Goal: Find specific page/section: Locate item on page

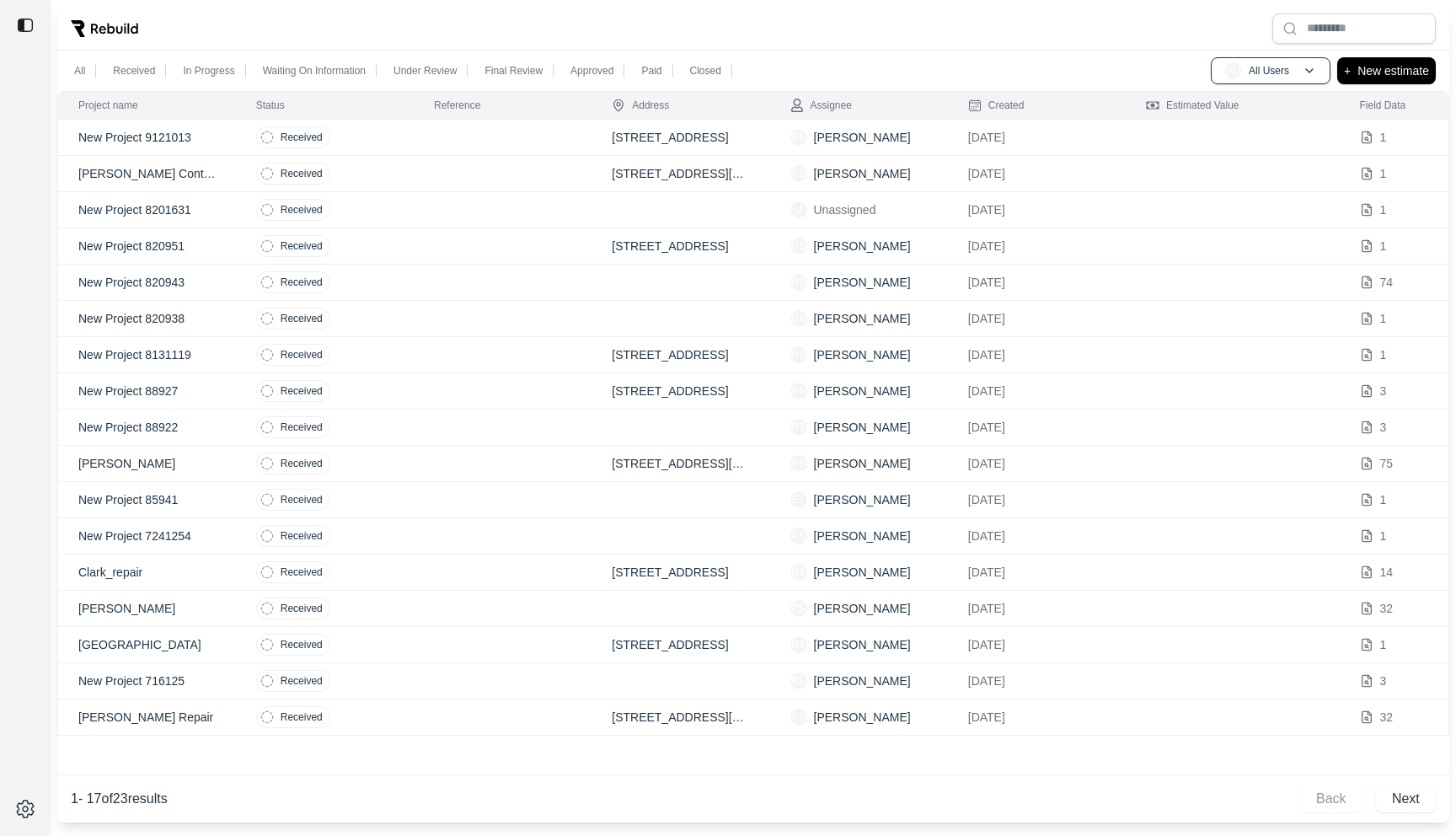
click at [417, 147] on td at bounding box center [503, 137] width 178 height 37
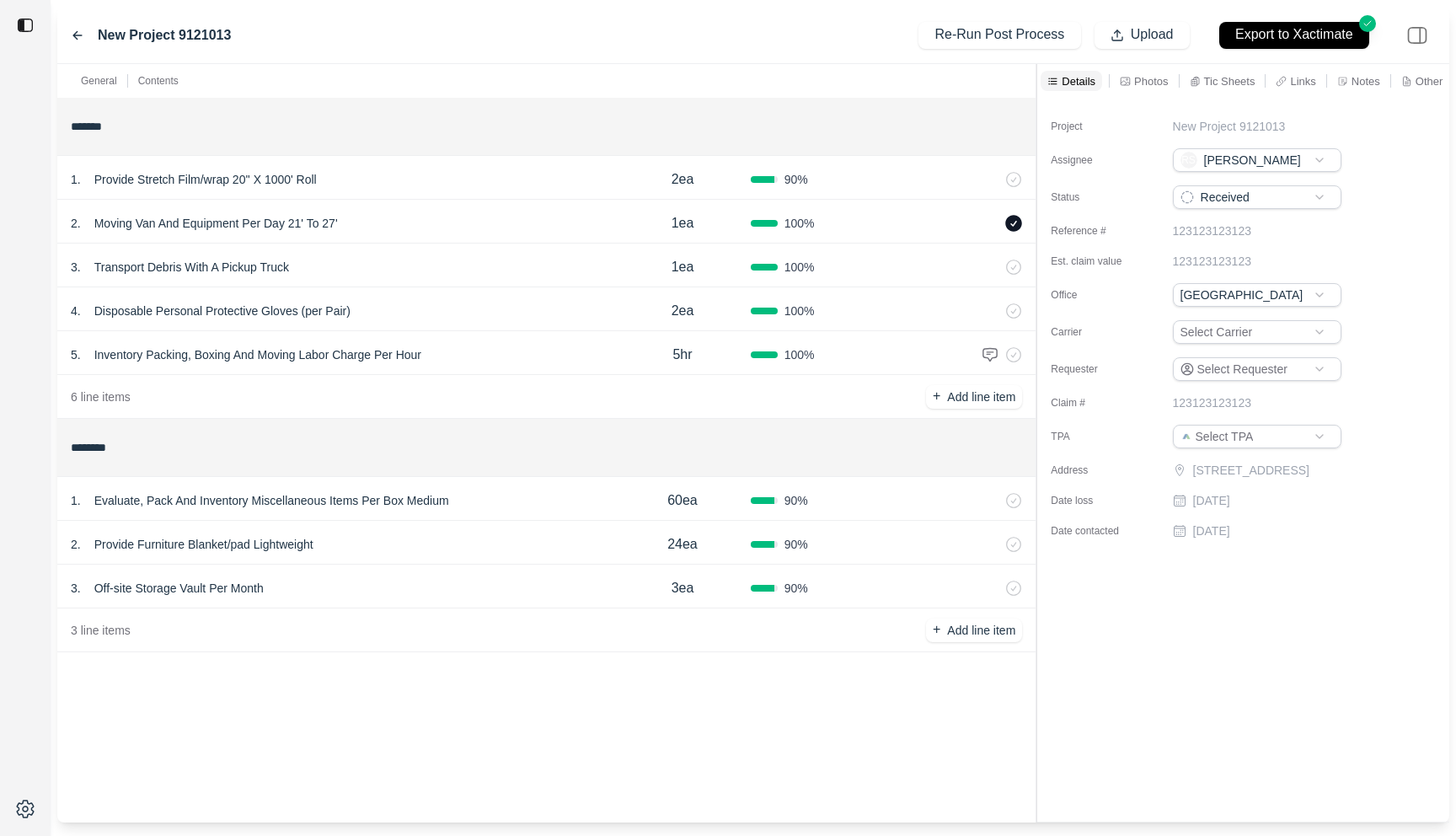
click at [1033, 118] on div "General Contents ******* 1 . Provide Stretch Film/wrap 20'' X 1000' Roll 2ea 90…" at bounding box center [753, 443] width 1392 height 758
click at [520, 349] on div "5 . Inventory Packing, Boxing And Moving Labor Charge Per Hour" at bounding box center [342, 355] width 543 height 24
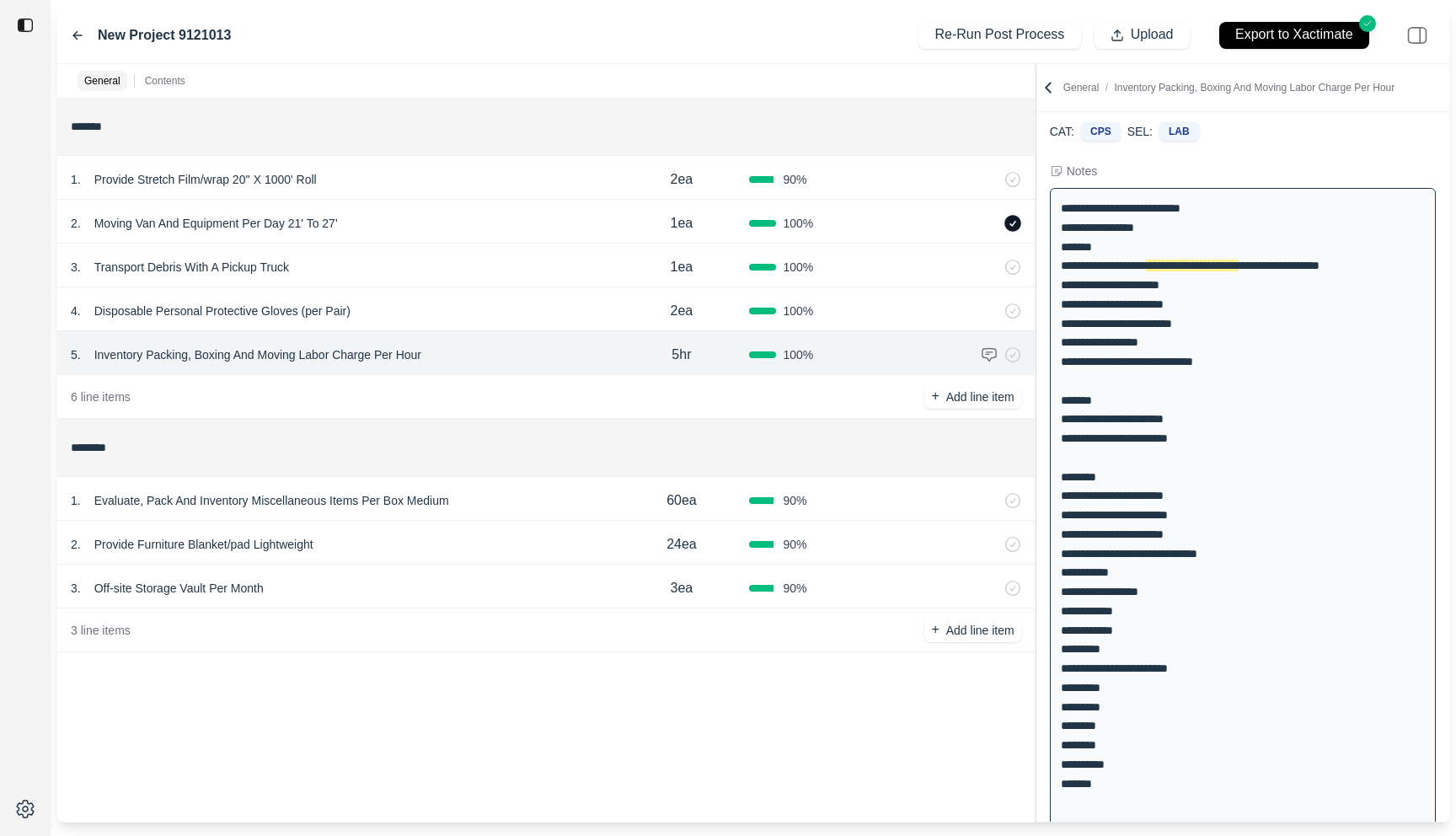
scroll to position [12, 0]
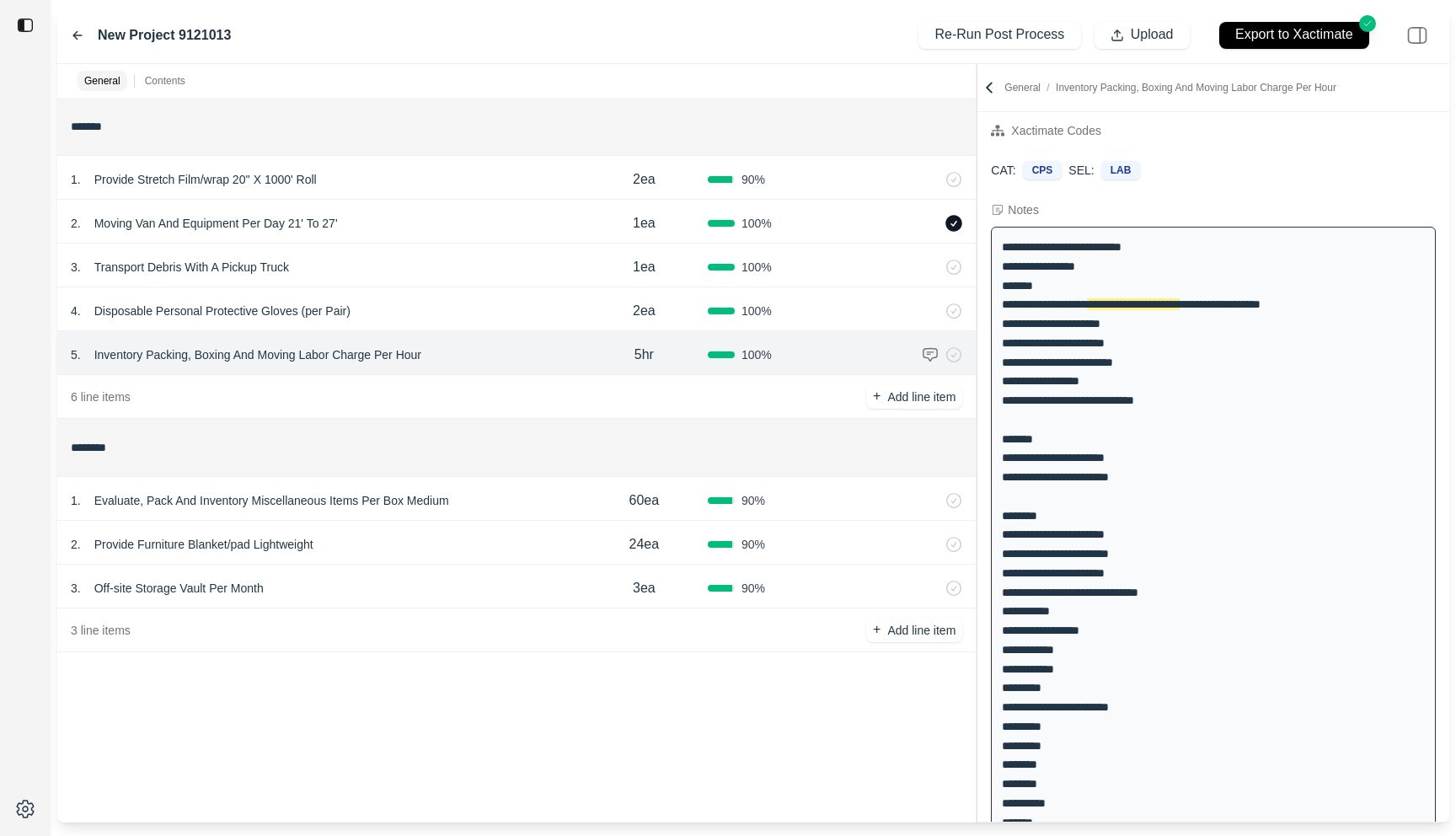
click at [976, 141] on div at bounding box center [976, 443] width 1 height 758
click at [517, 505] on div "1 . Evaluate, Pack And Inventory Miscellaneous Items Per Box Medium" at bounding box center [325, 501] width 509 height 24
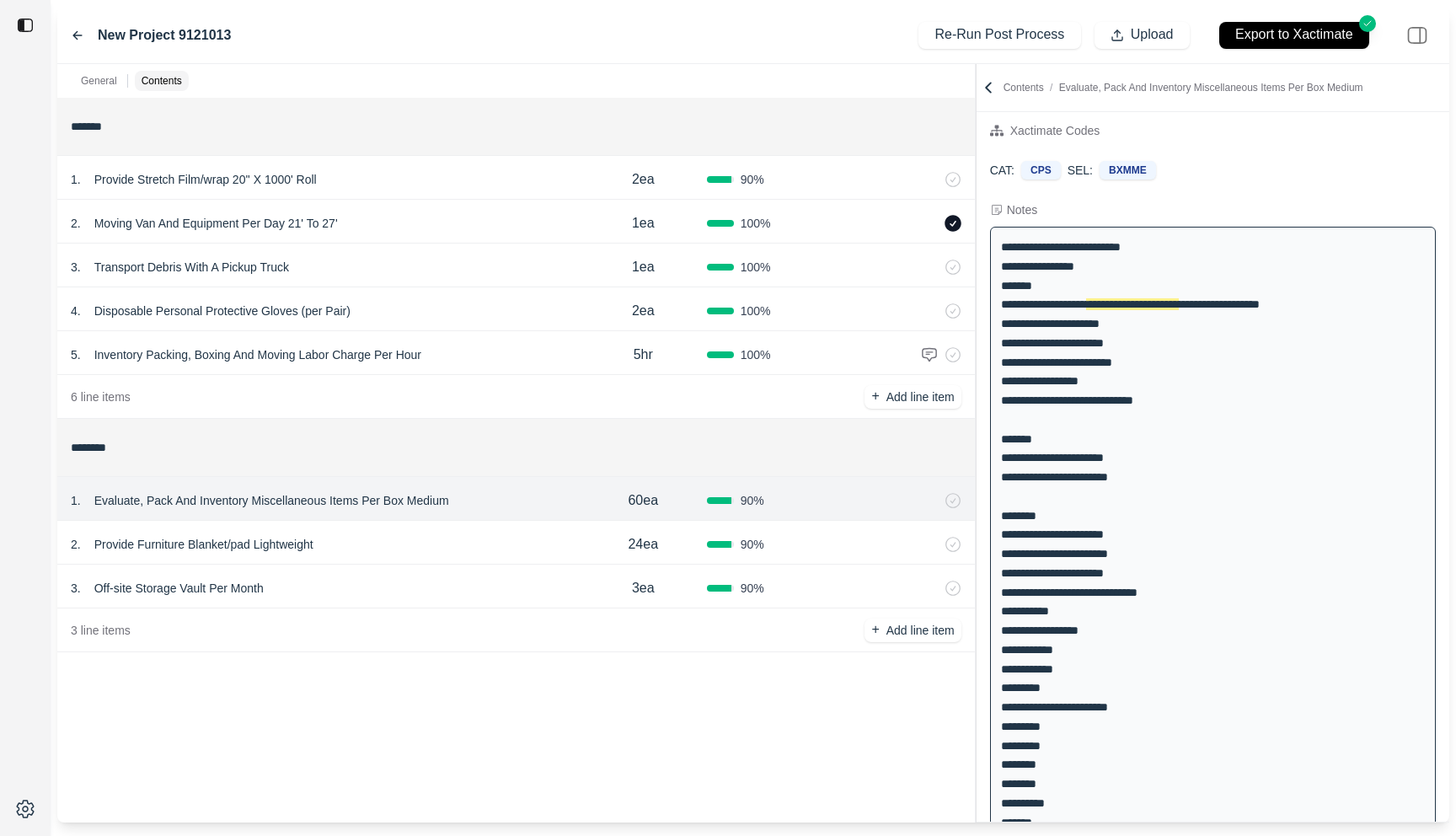
scroll to position [0, 0]
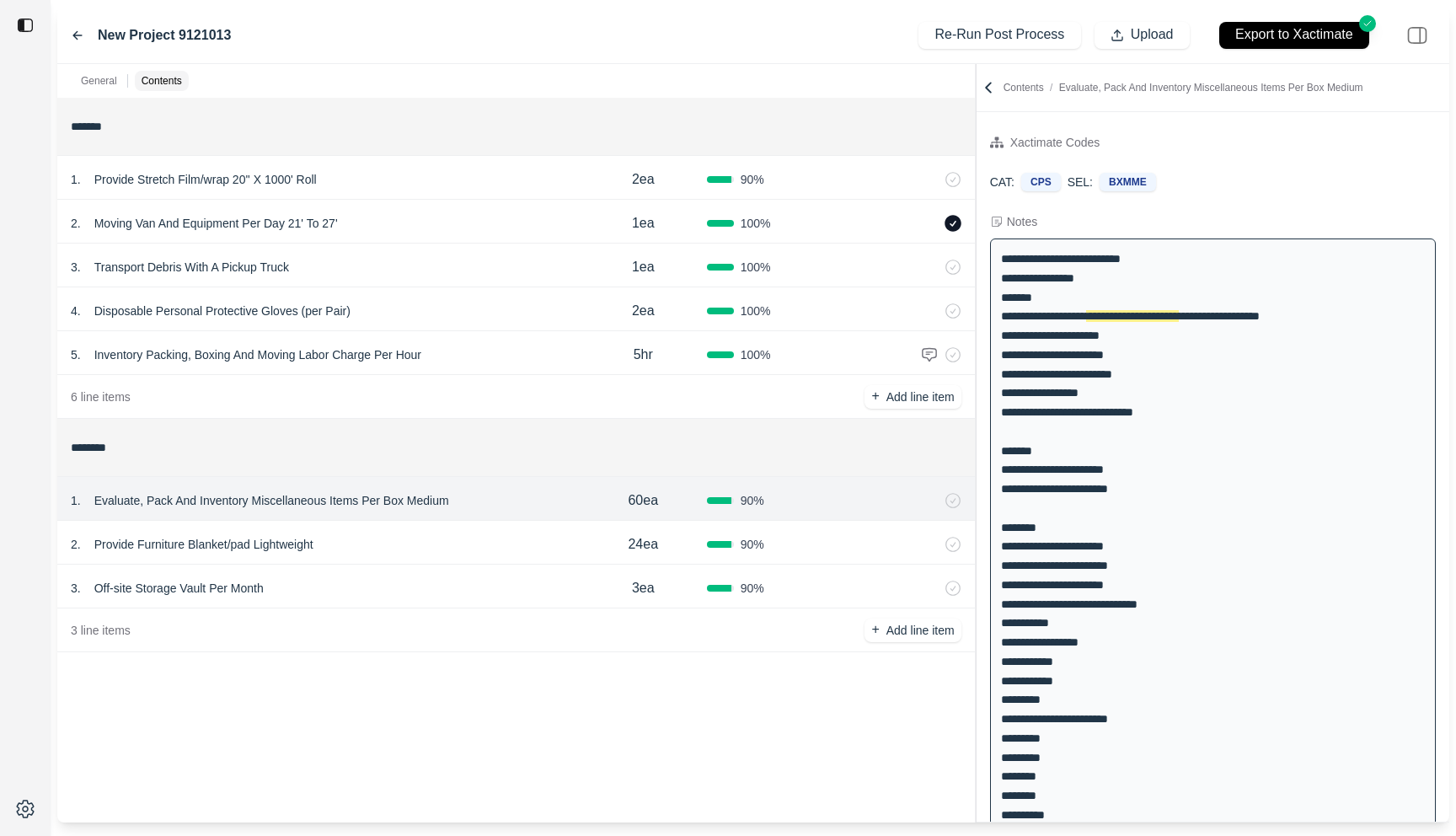
click at [500, 535] on div "2 . Provide Furniture Blanket/pad Lightweight" at bounding box center [325, 545] width 509 height 24
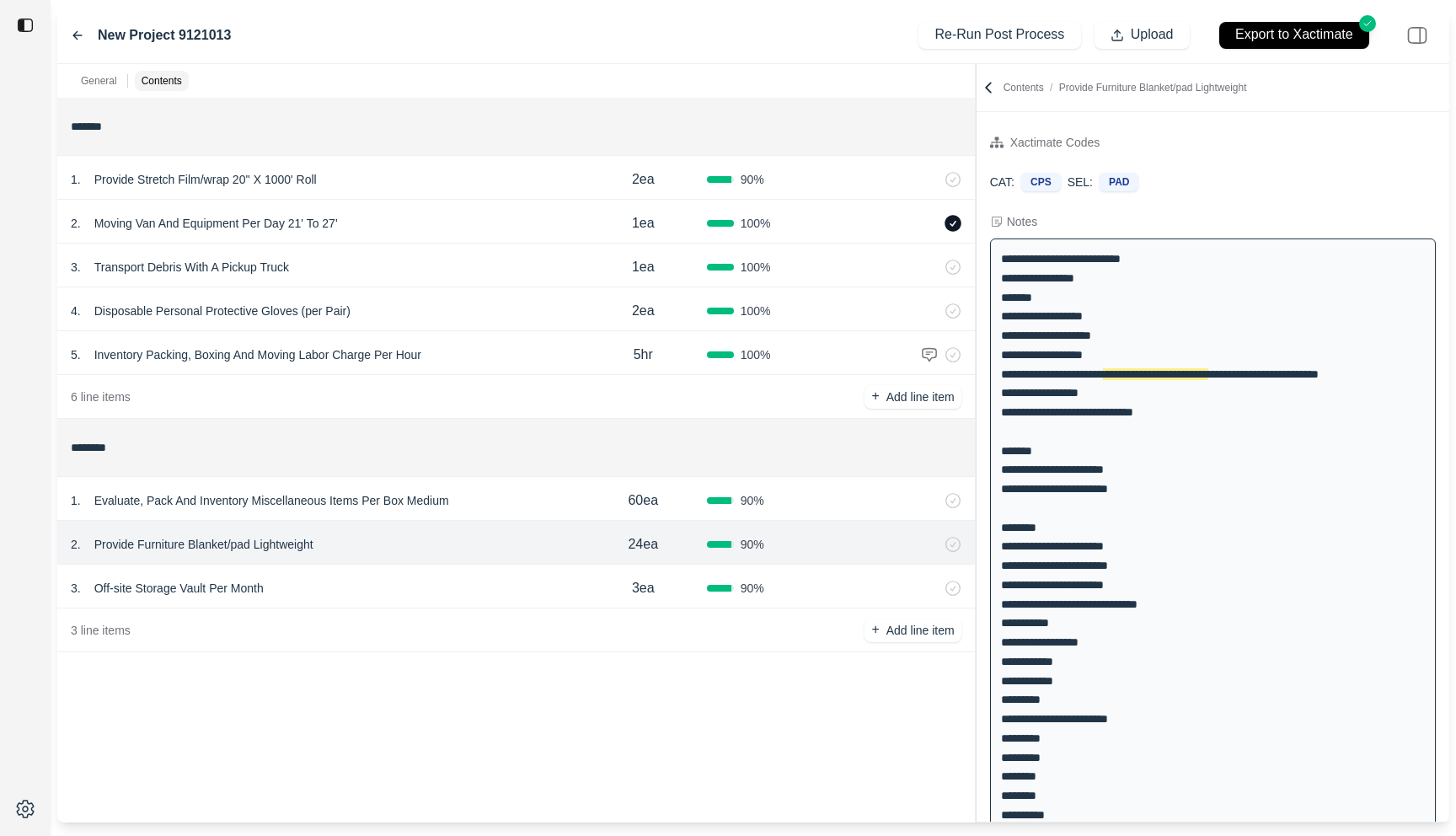
click at [487, 565] on div "3 . Off-site Storage Vault Per Month 3ea 90 %" at bounding box center [515, 586] width 918 height 43
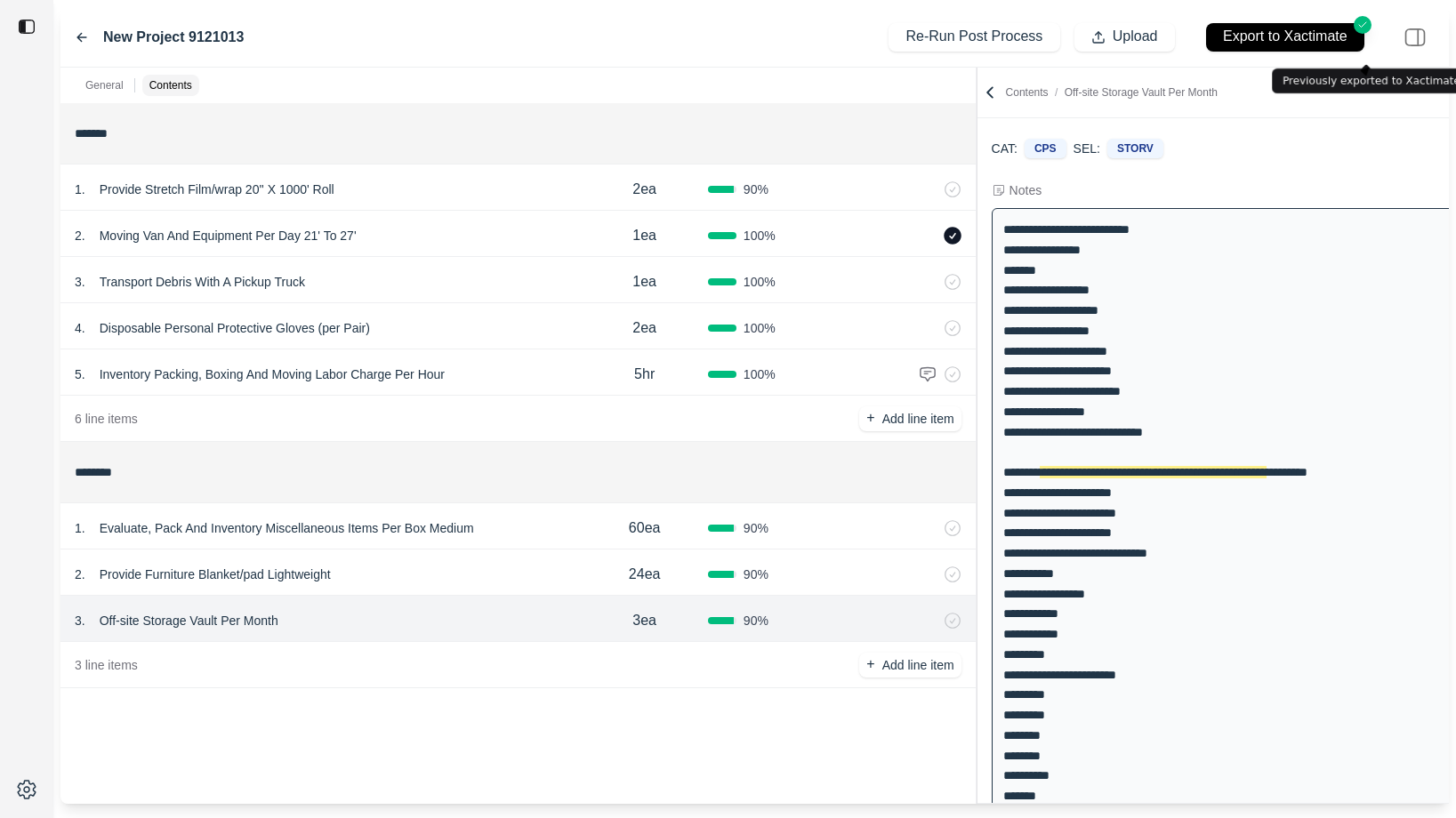
scroll to position [43, 0]
click at [576, 578] on div "2 . Provide Furniture Blanket/pad Lightweight" at bounding box center [327, 574] width 506 height 25
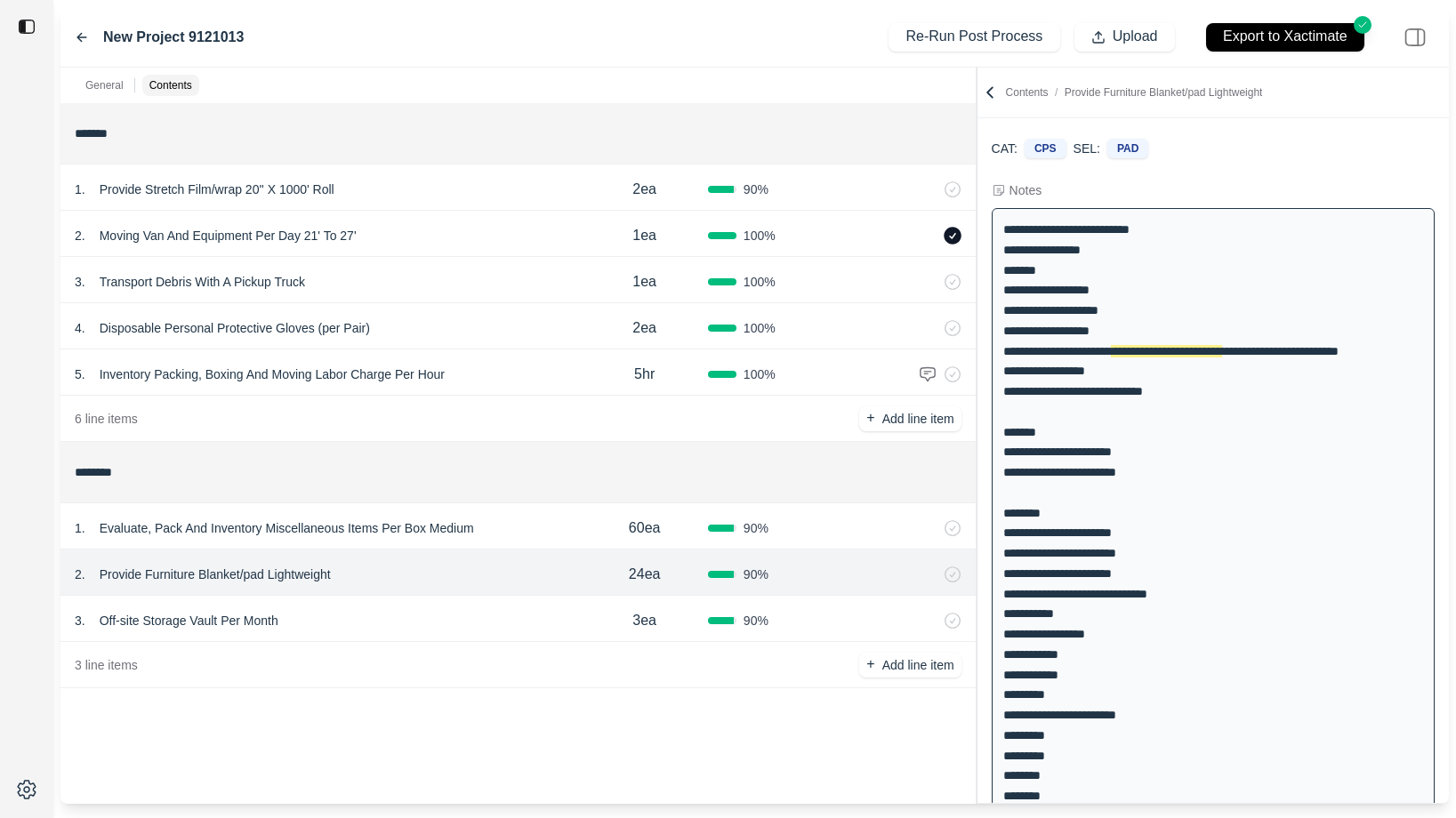
scroll to position [0, 0]
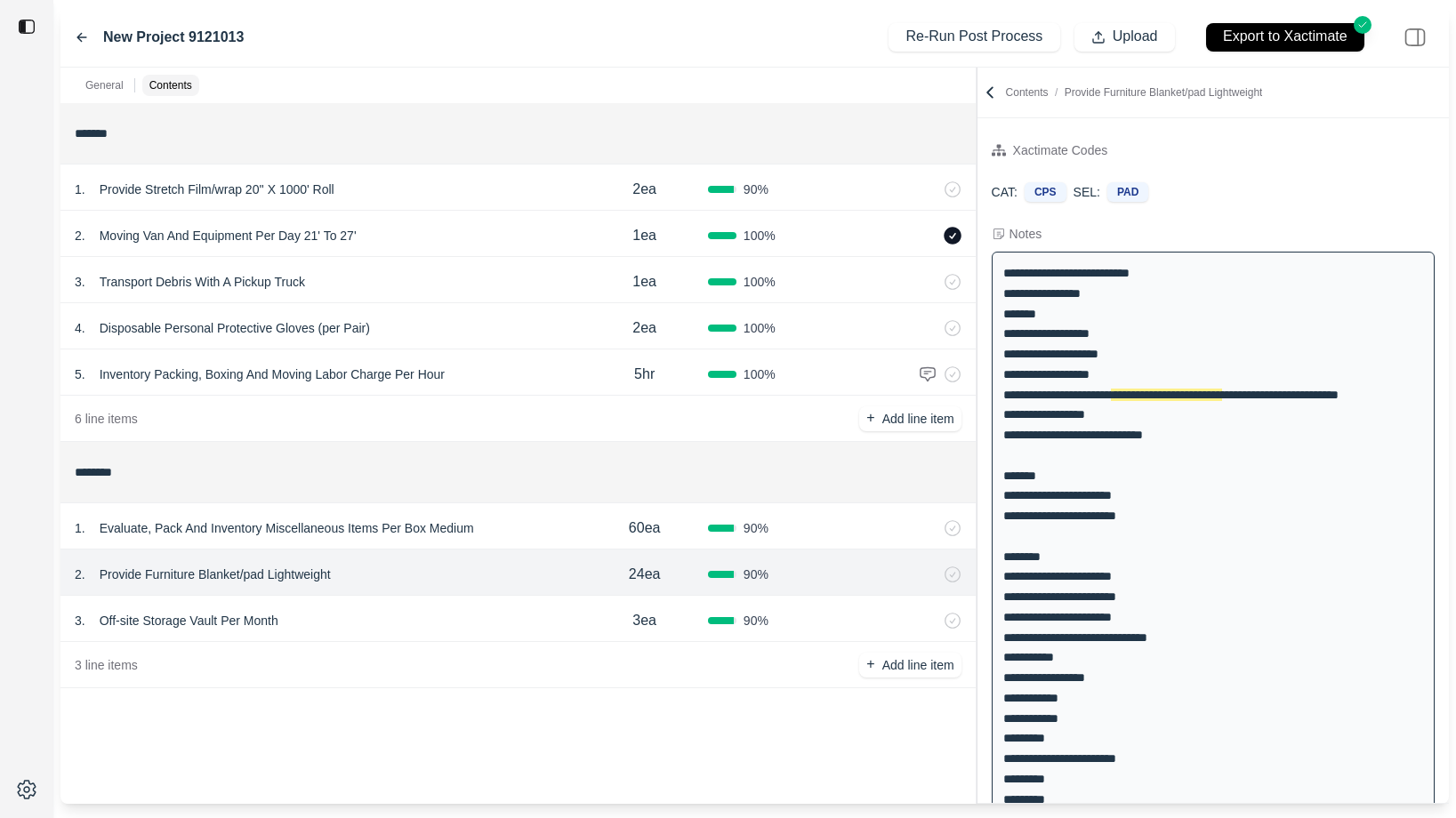
click at [575, 508] on div "1 . Evaluate, Pack And Inventory Miscellaneous Items Per Box Medium 60ea 90 %" at bounding box center [518, 526] width 916 height 46
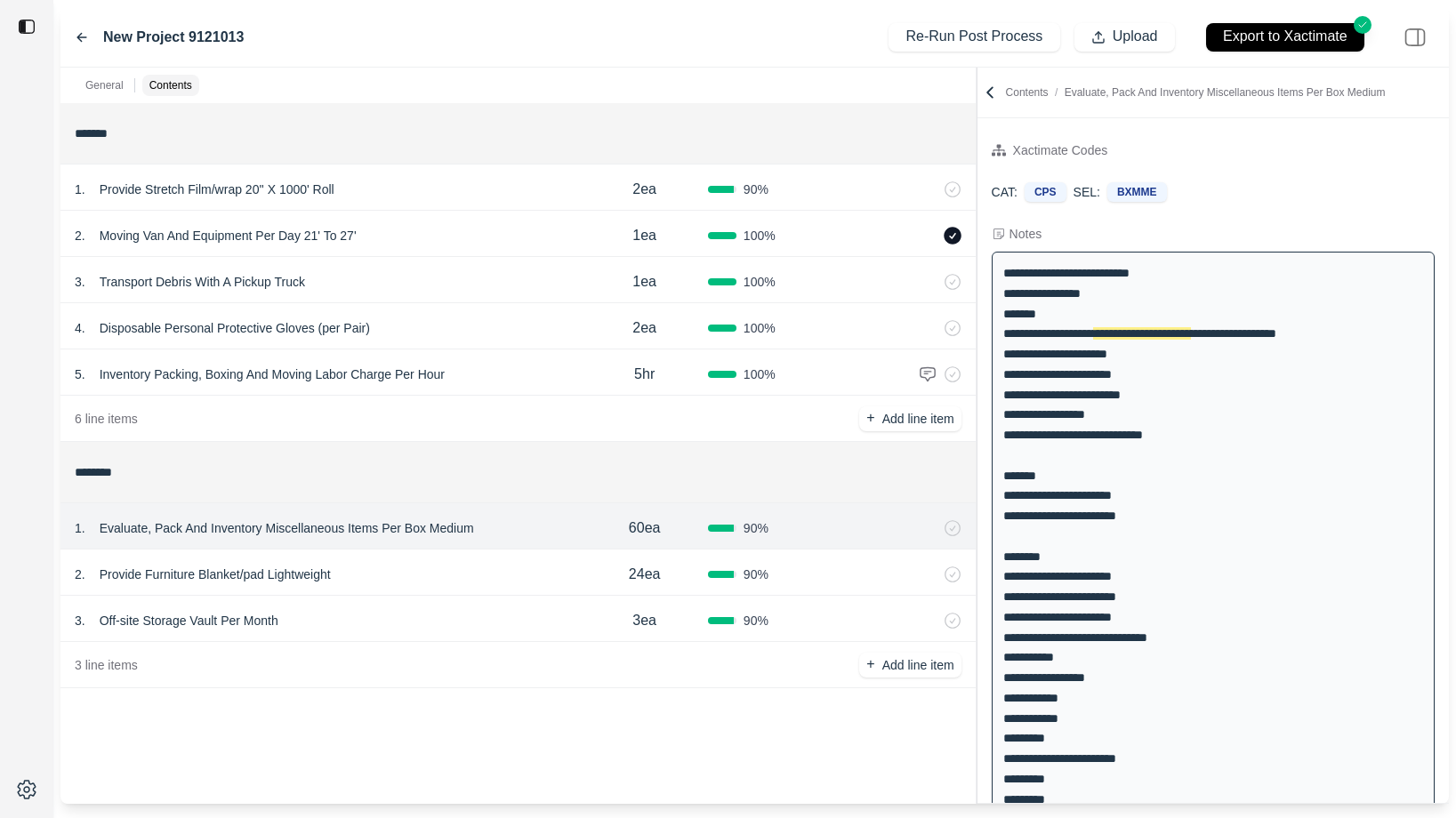
click at [522, 568] on div "2 . Provide Furniture Blanket/pad Lightweight" at bounding box center [327, 574] width 506 height 25
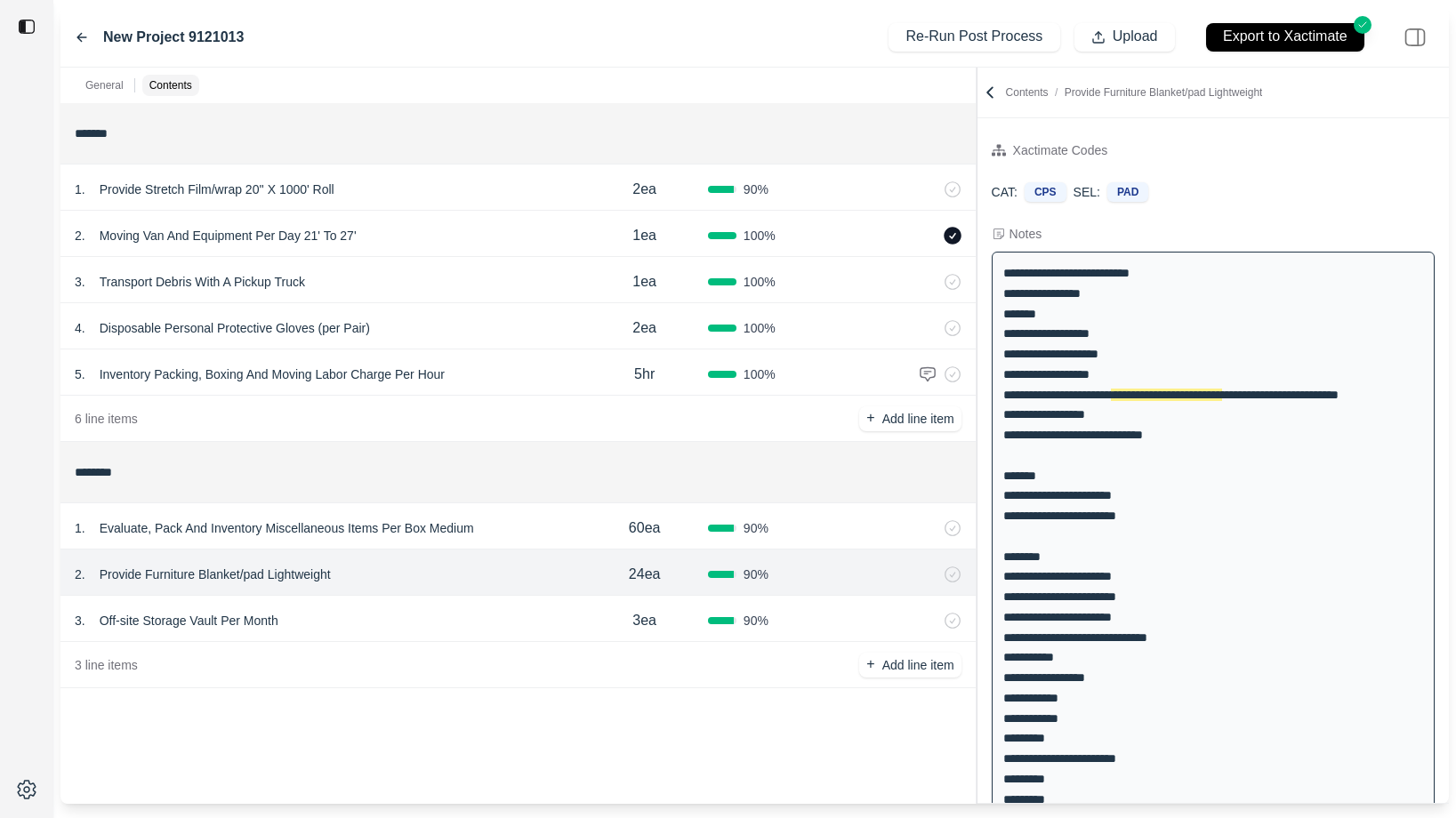
click at [514, 623] on div "3 . Off-site Storage Vault Per Month" at bounding box center [327, 621] width 506 height 25
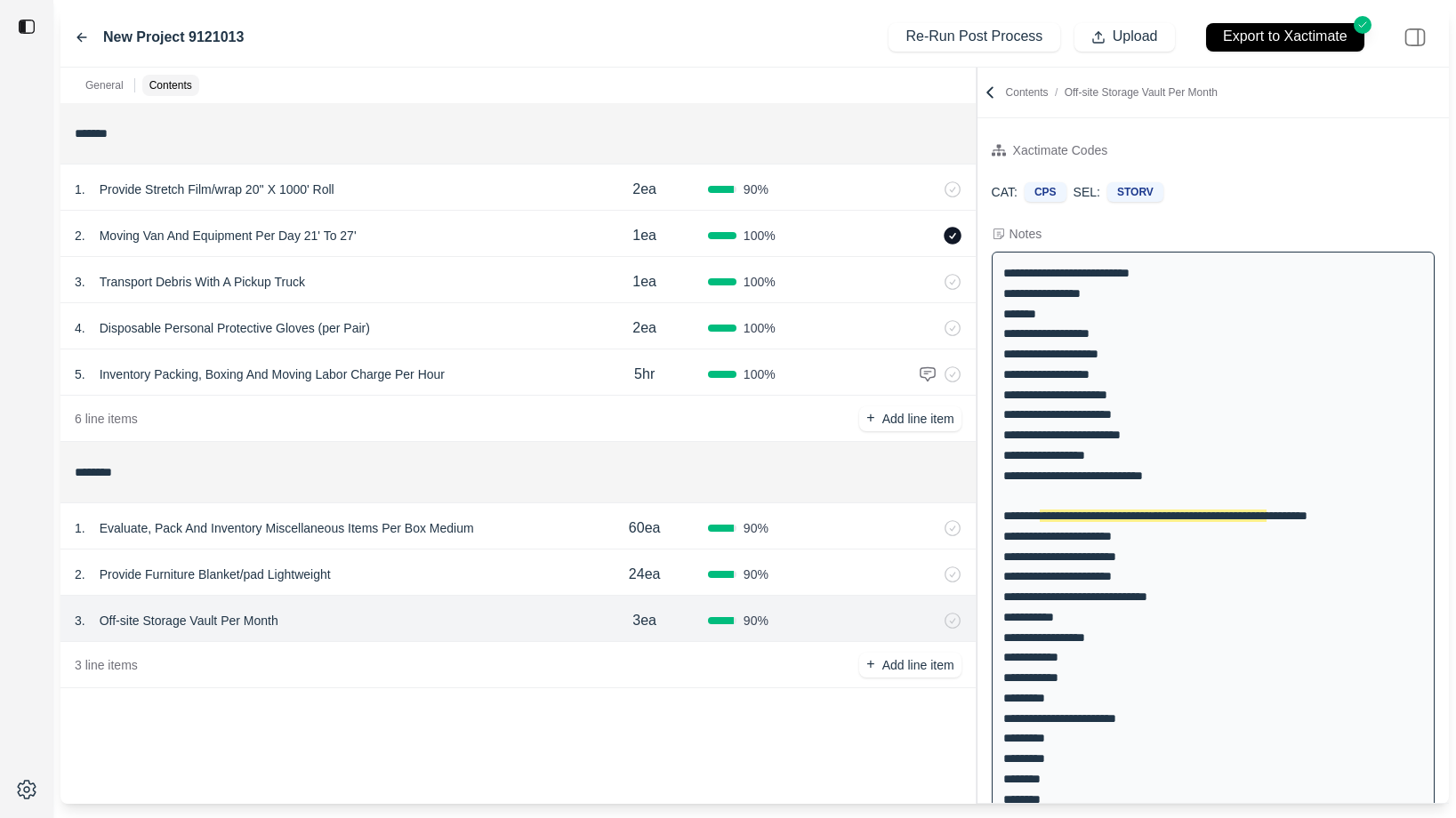
click at [459, 557] on div "2 . Provide Furniture Blanket/pad Lightweight 24ea 90 %" at bounding box center [518, 572] width 916 height 46
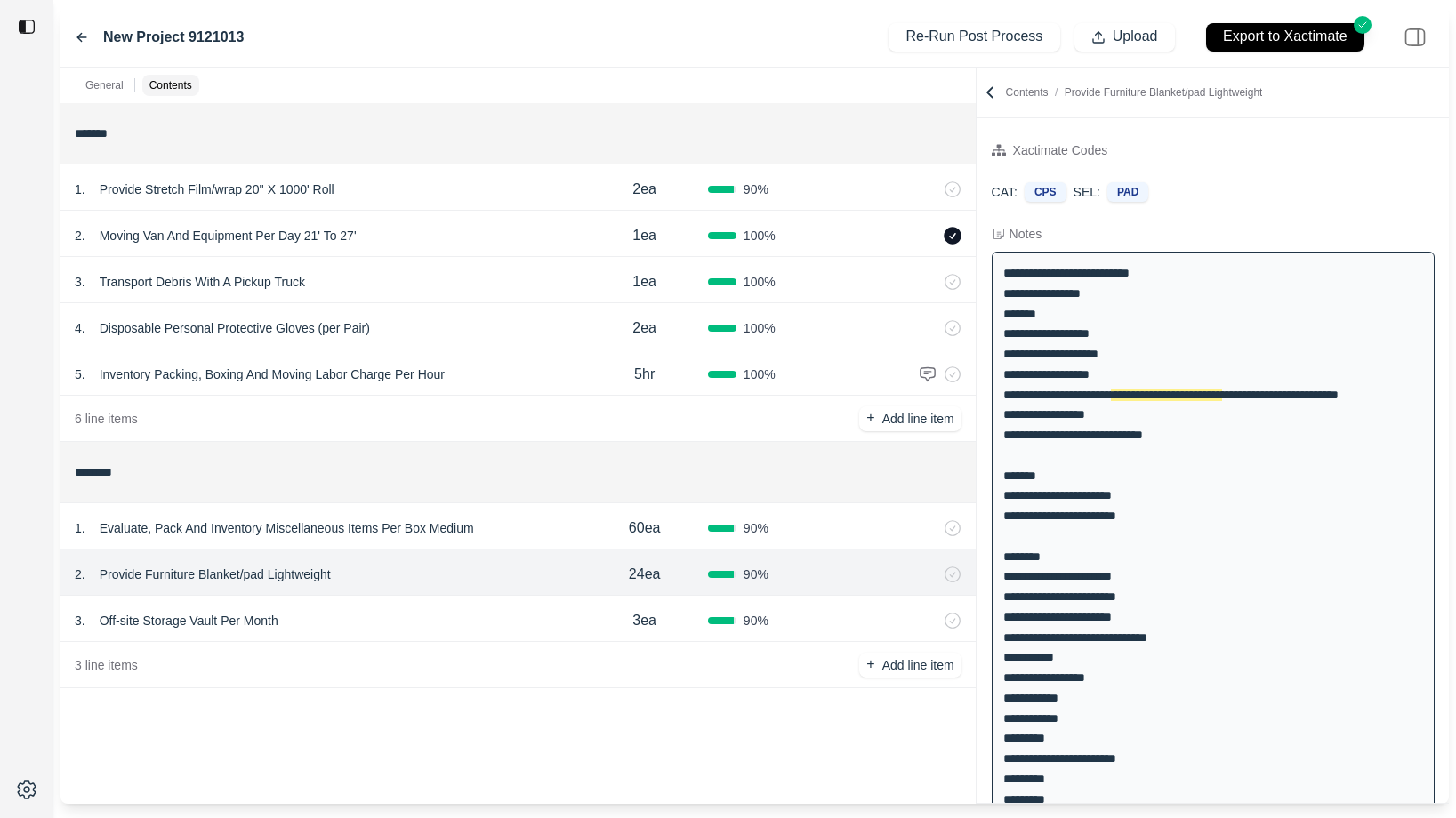
click at [537, 529] on div "1 . Evaluate, Pack And Inventory Miscellaneous Items Per Box Medium" at bounding box center [327, 529] width 506 height 25
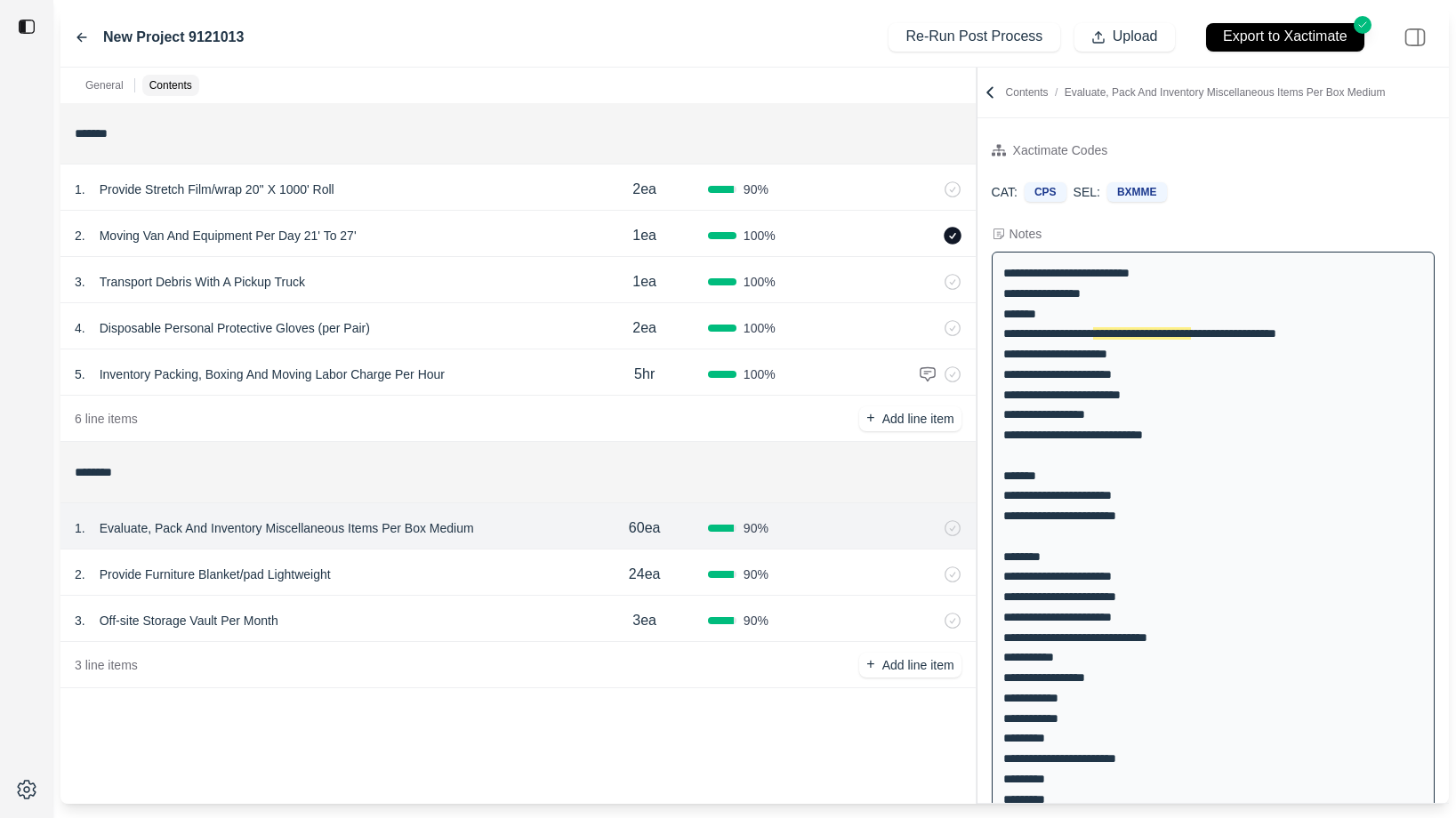
click at [552, 376] on div "5 . Inventory Packing, Boxing And Moving Labor Charge Per Hour" at bounding box center [327, 375] width 506 height 25
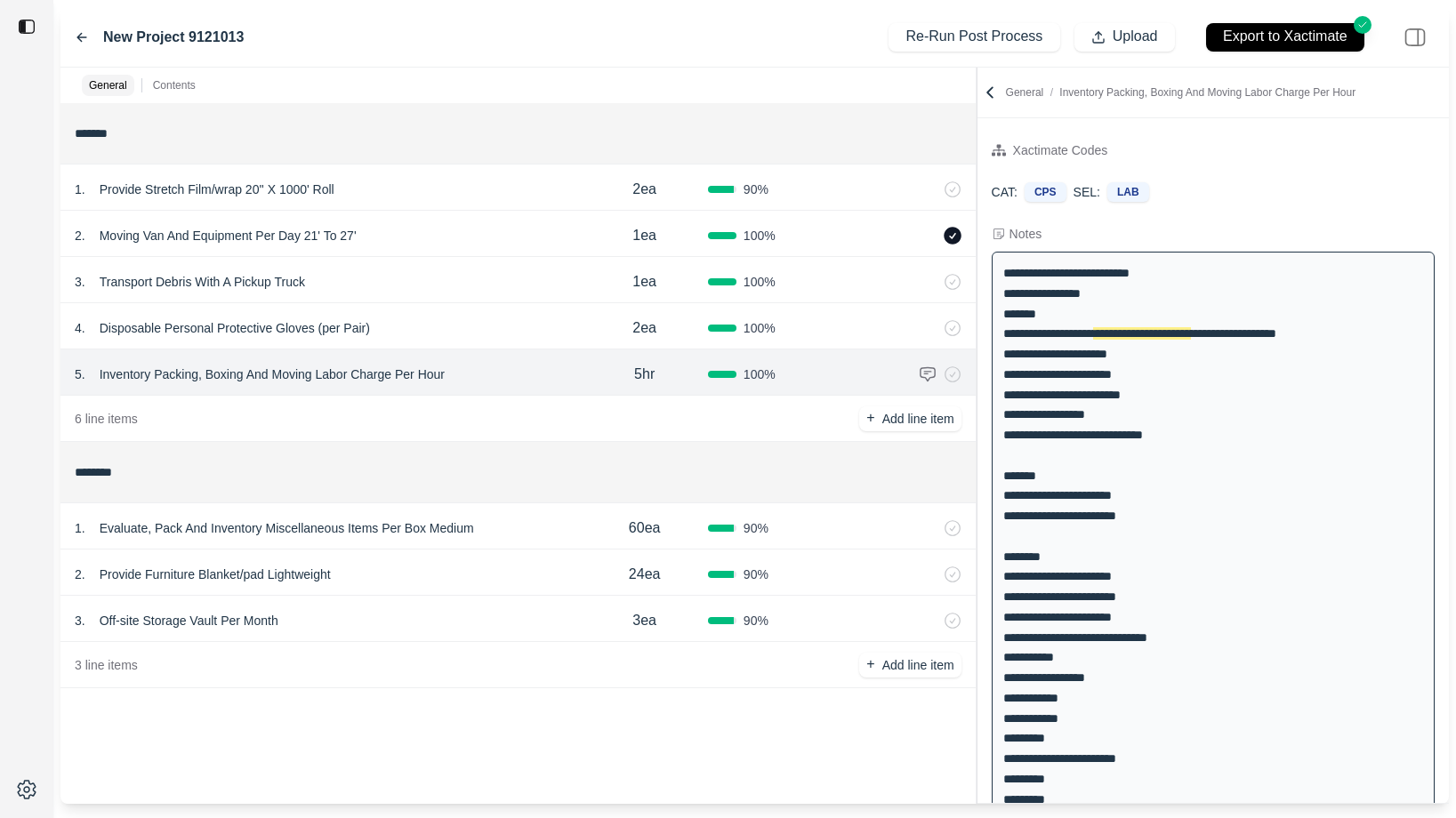
click at [540, 331] on div "4 . Disposable Personal Protective Gloves (per Pair)" at bounding box center [327, 328] width 506 height 25
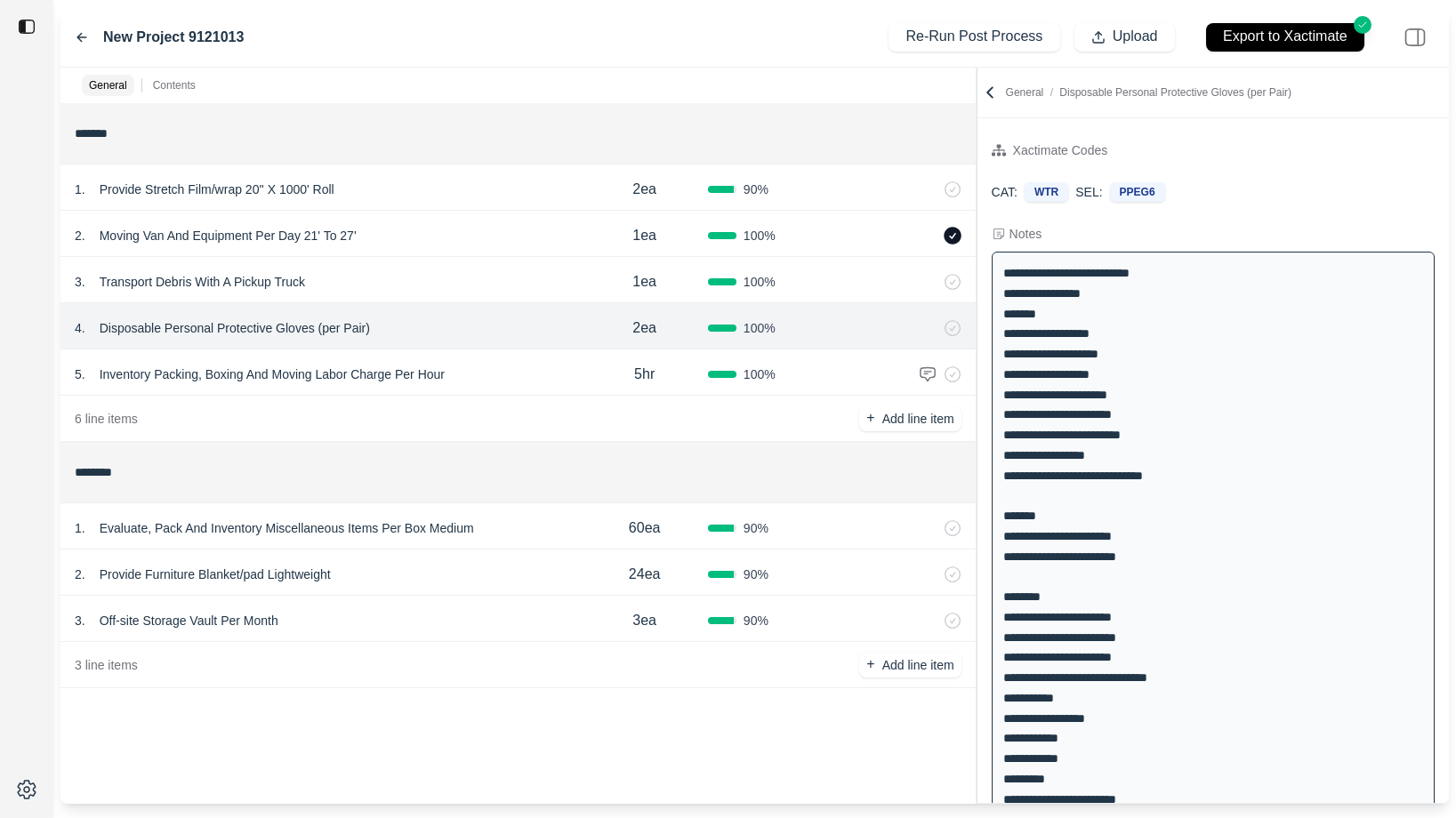
click at [537, 290] on div "3 . Transport Debris With A Pickup Truck" at bounding box center [327, 282] width 506 height 25
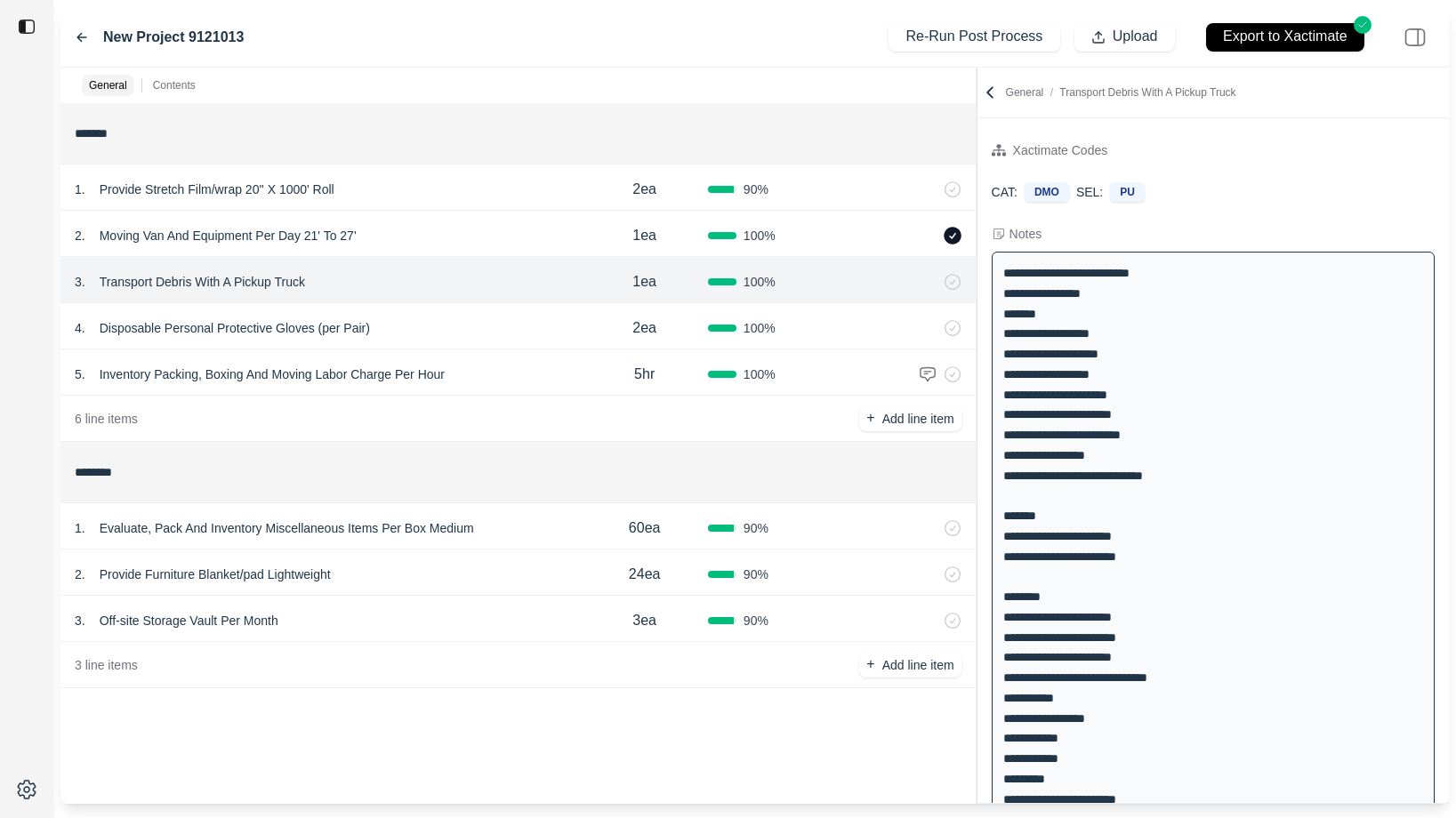
click at [537, 242] on div "2 . Moving Van And Equipment Per Day 21' To 27'" at bounding box center [327, 236] width 506 height 25
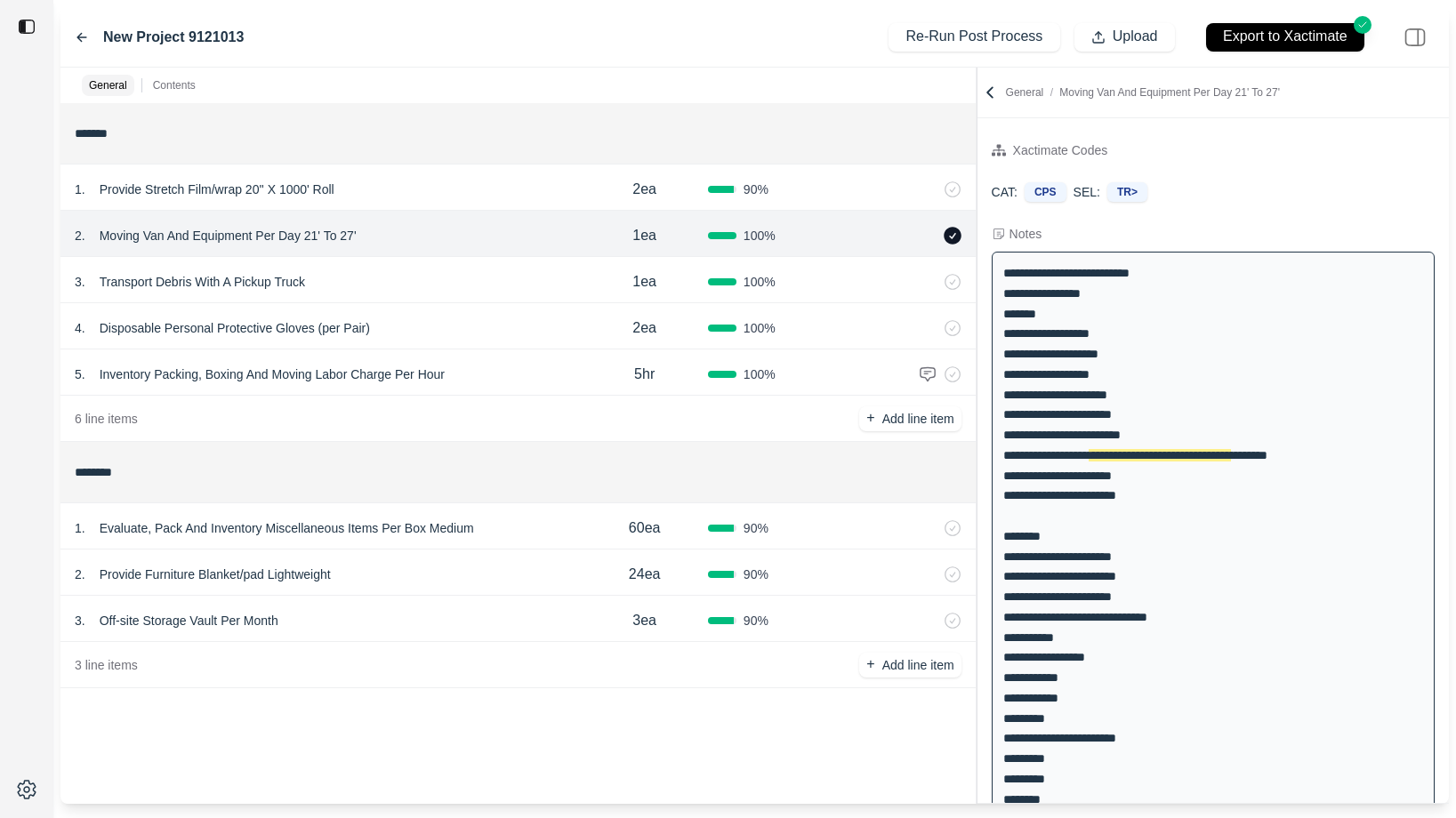
scroll to position [15, 0]
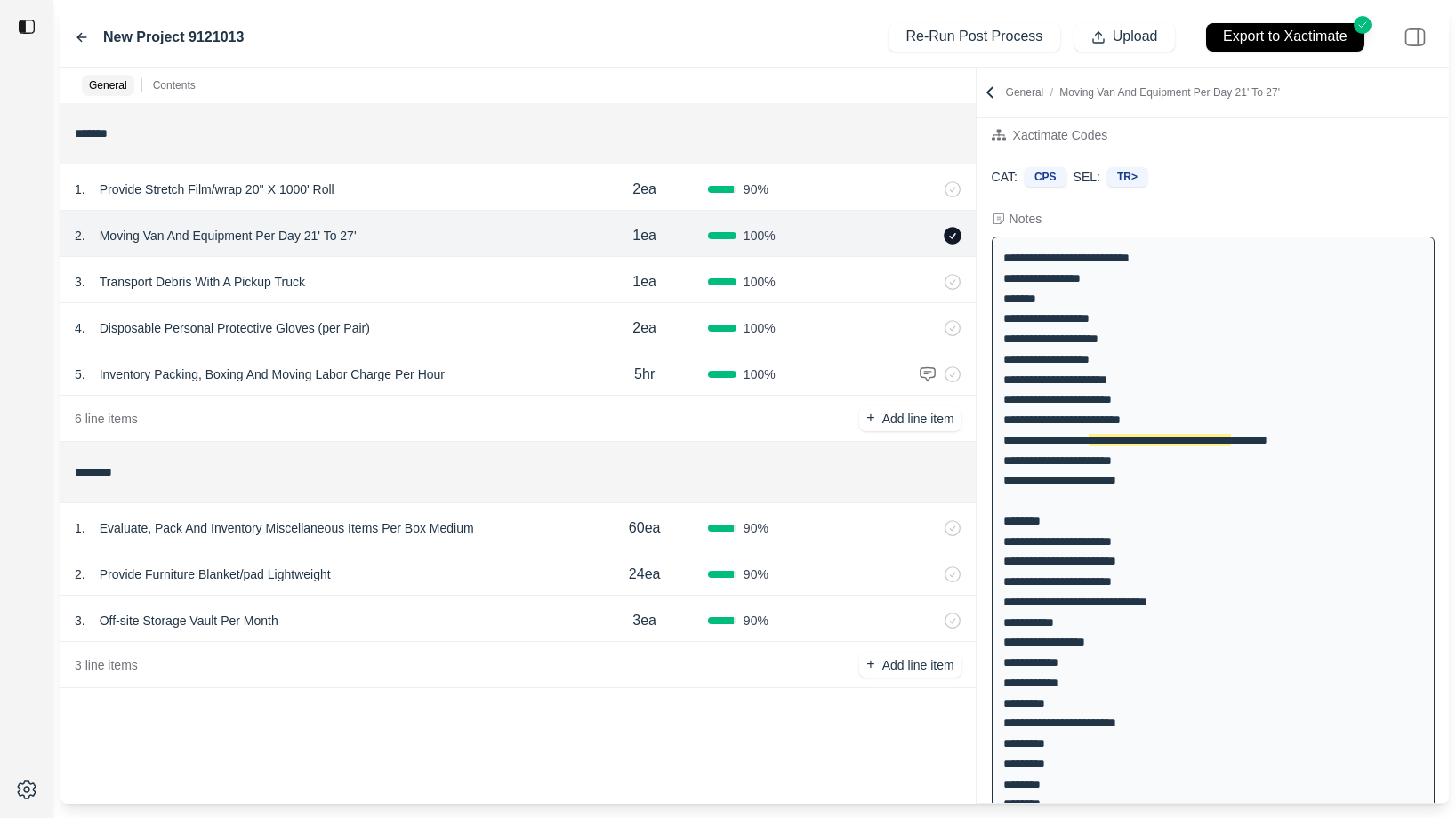
click at [540, 207] on div "1 . Provide Stretch Film/wrap 20'' X 1000' Roll 2ea 90 %" at bounding box center [518, 187] width 916 height 46
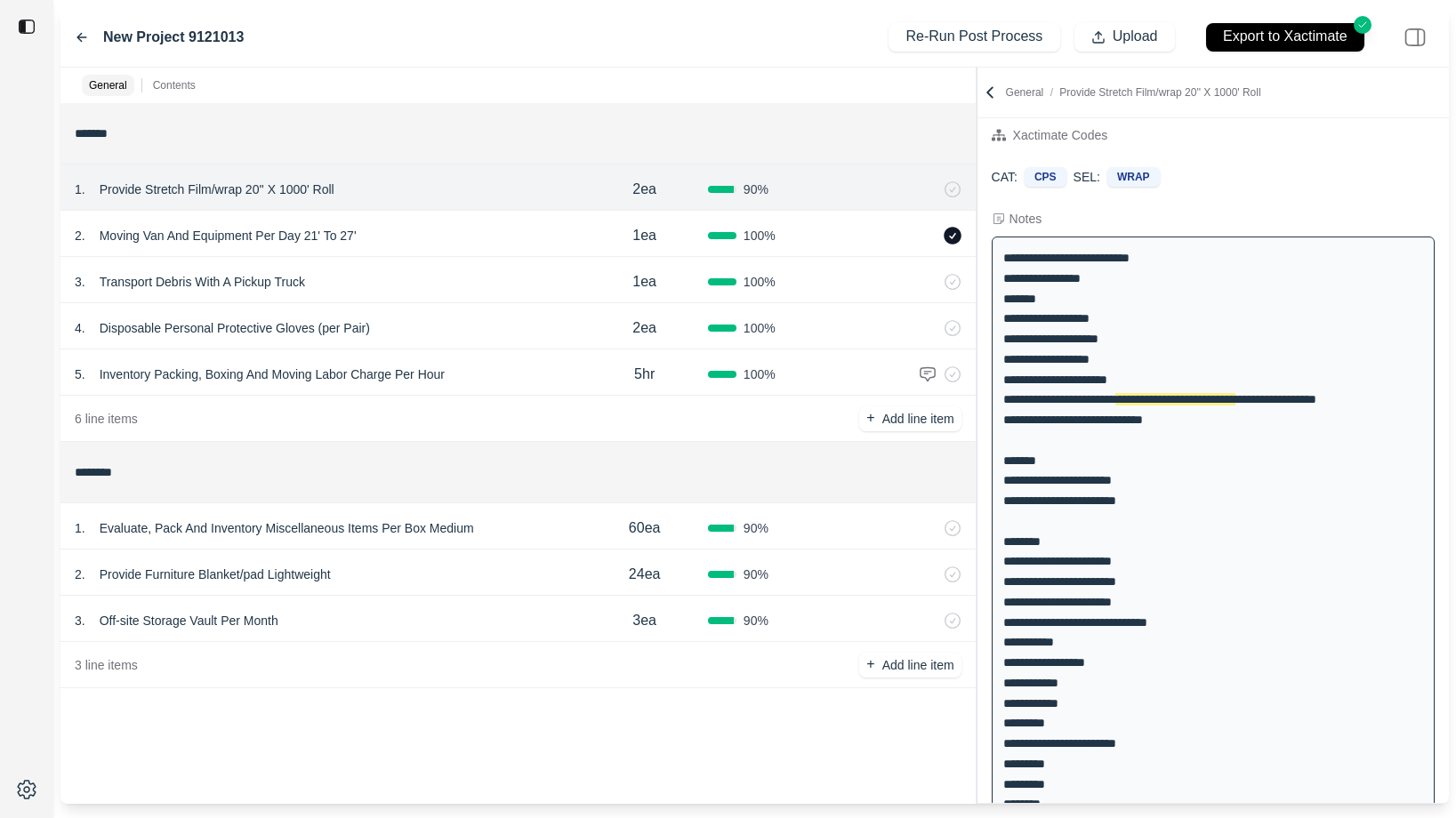
scroll to position [0, 0]
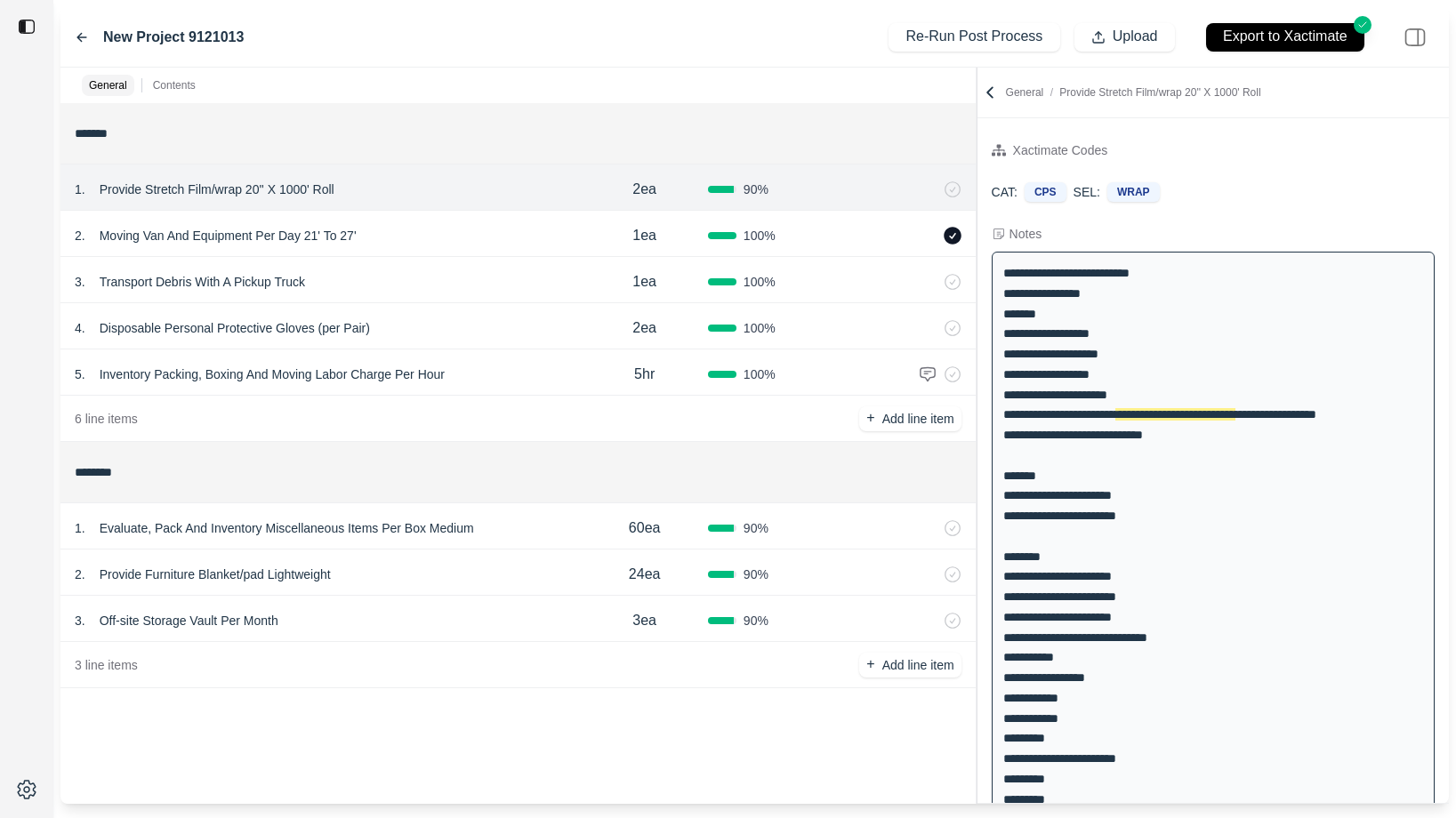
click at [995, 95] on icon at bounding box center [990, 93] width 18 height 18
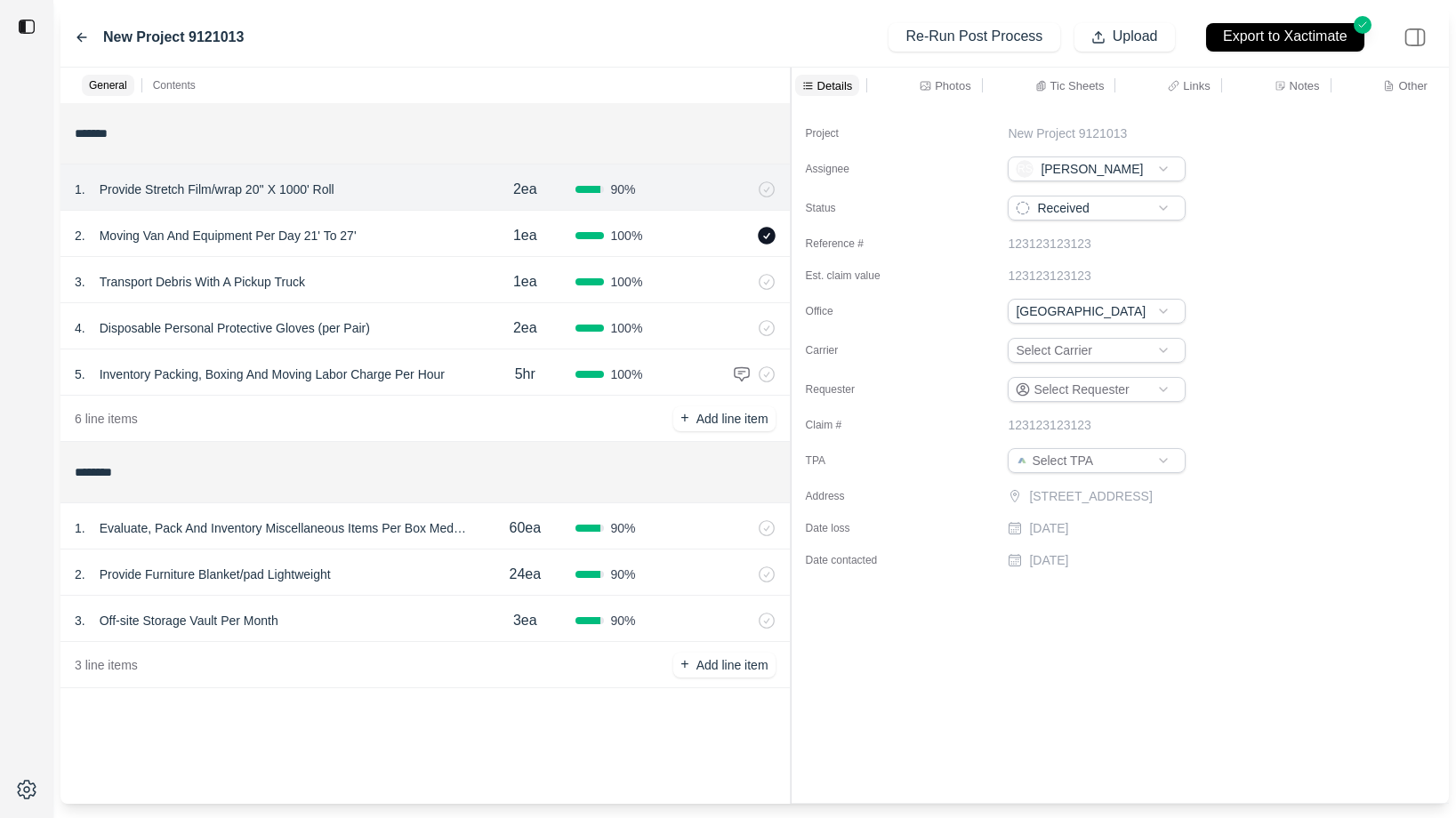
click at [770, 87] on div "General Contents ******* 1 . Provide Stretch Film/wrap 20'' X 1000' Roll 2ea 90…" at bounding box center [755, 435] width 1389 height 736
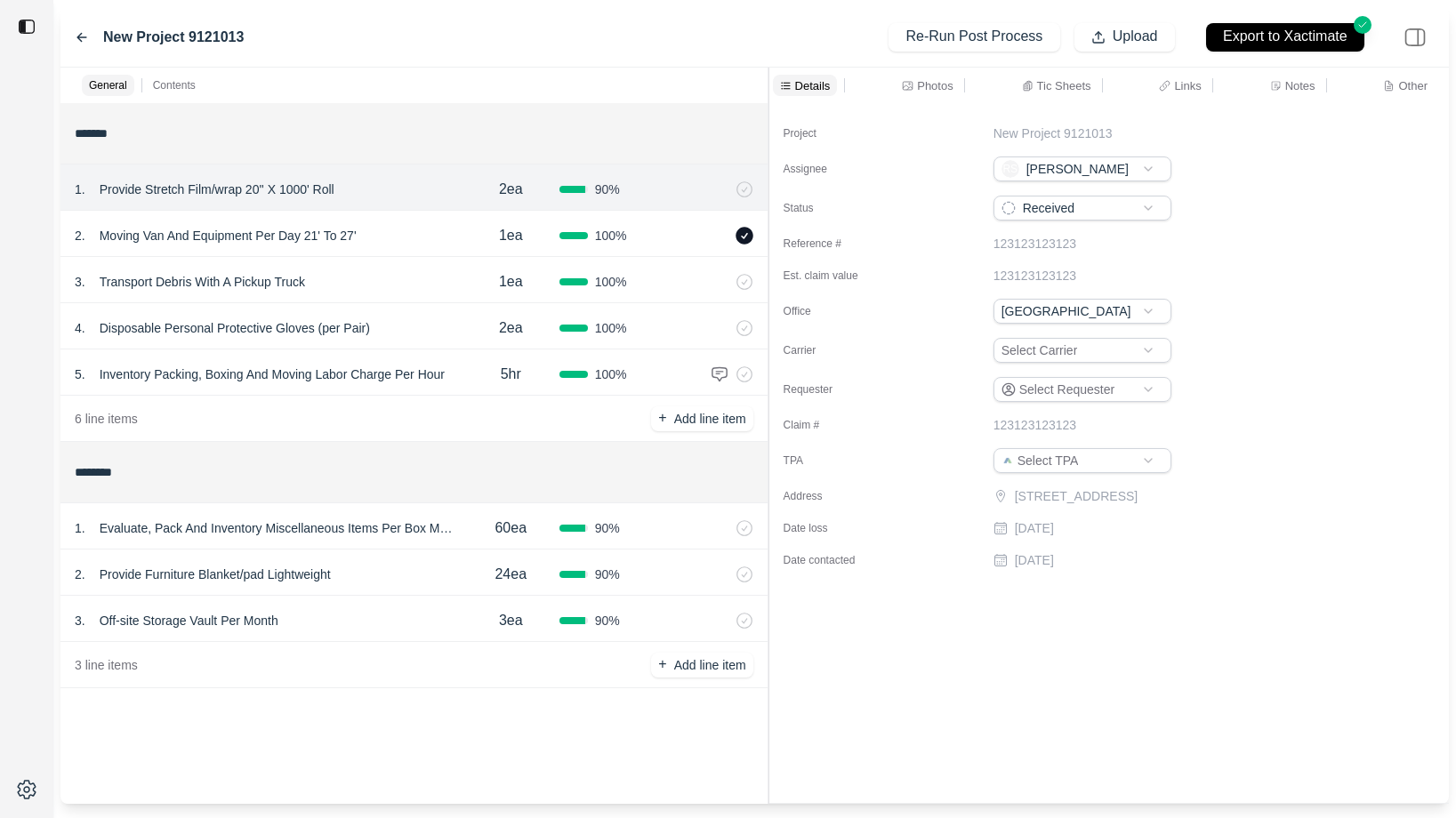
click at [1414, 82] on p "Other" at bounding box center [1413, 85] width 30 height 15
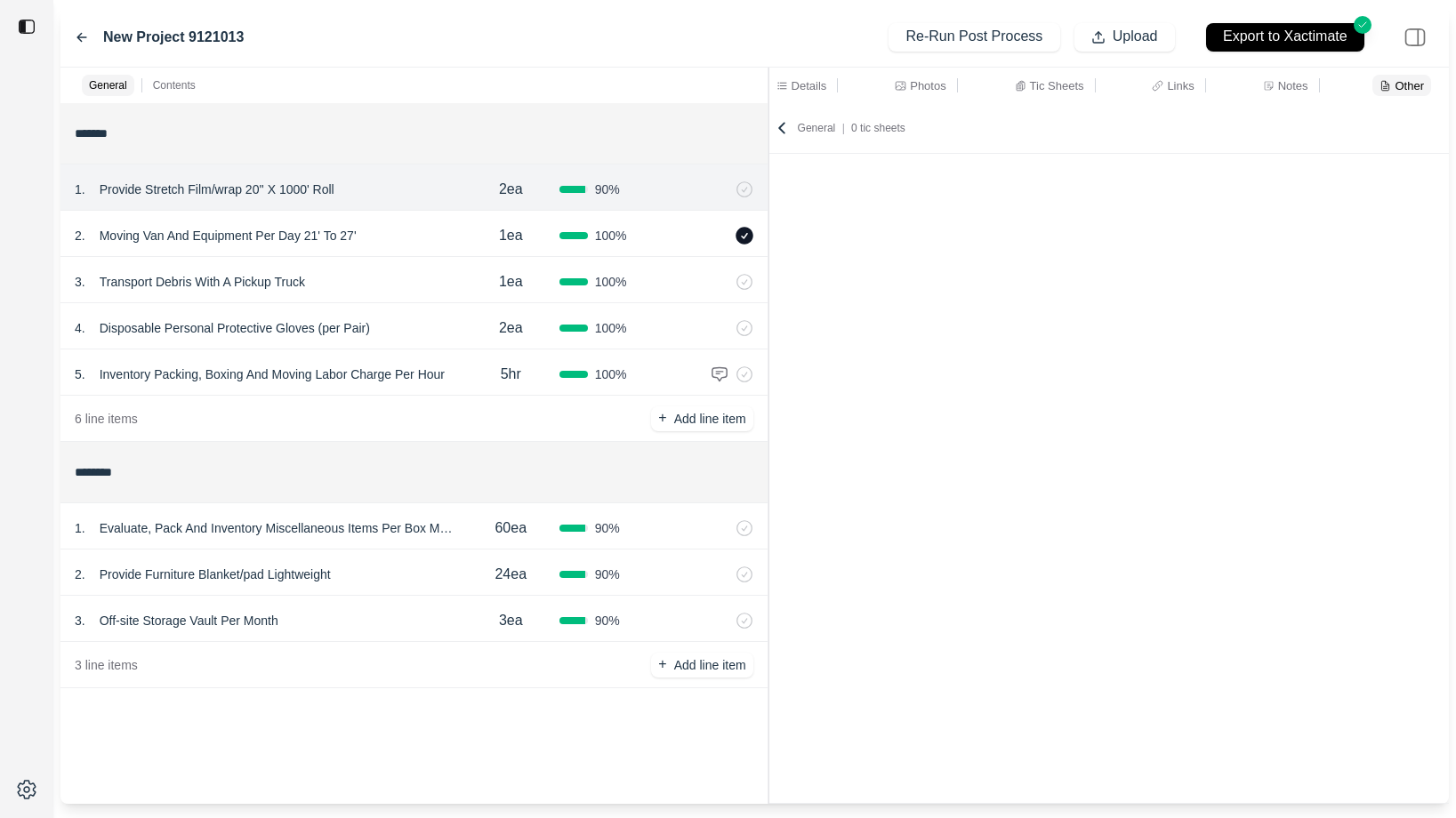
click at [1299, 86] on p "Notes" at bounding box center [1293, 85] width 31 height 15
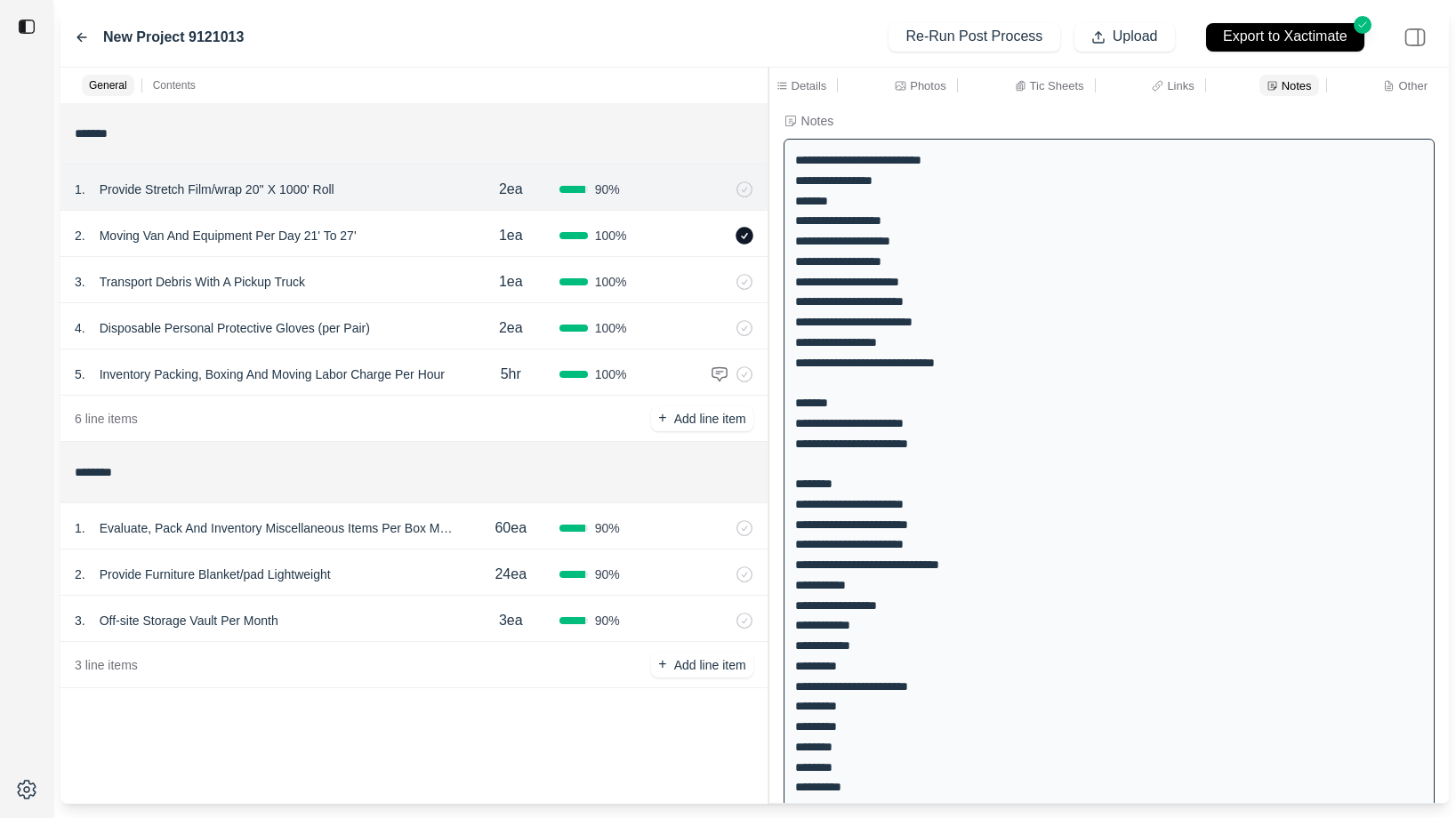
scroll to position [13, 0]
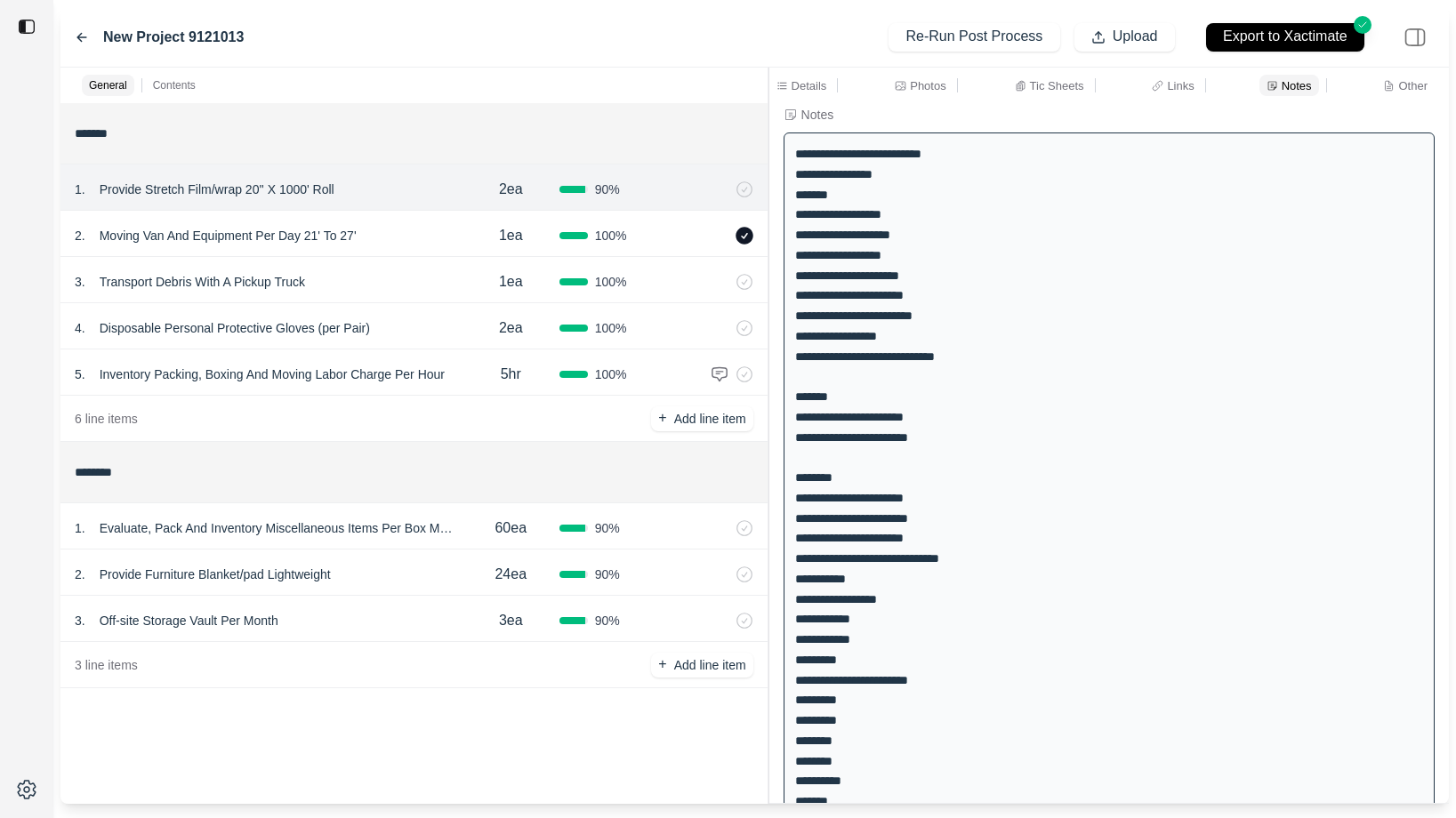
click at [373, 602] on div "3 . Off-site Storage Vault Per Month 3ea 90 %" at bounding box center [414, 618] width 707 height 46
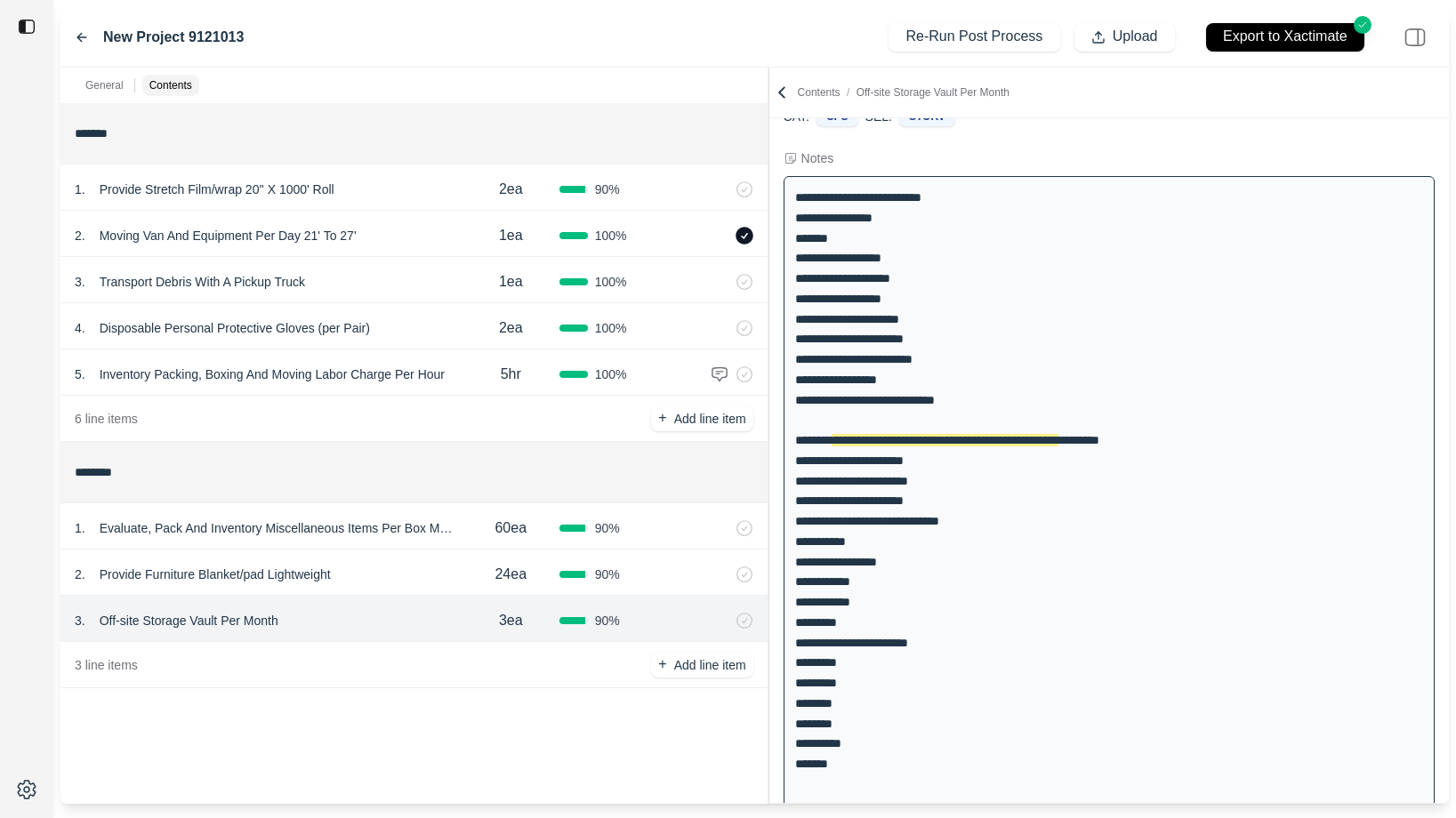
click at [396, 565] on div "2 . Provide Furniture Blanket/pad Lightweight" at bounding box center [268, 574] width 388 height 25
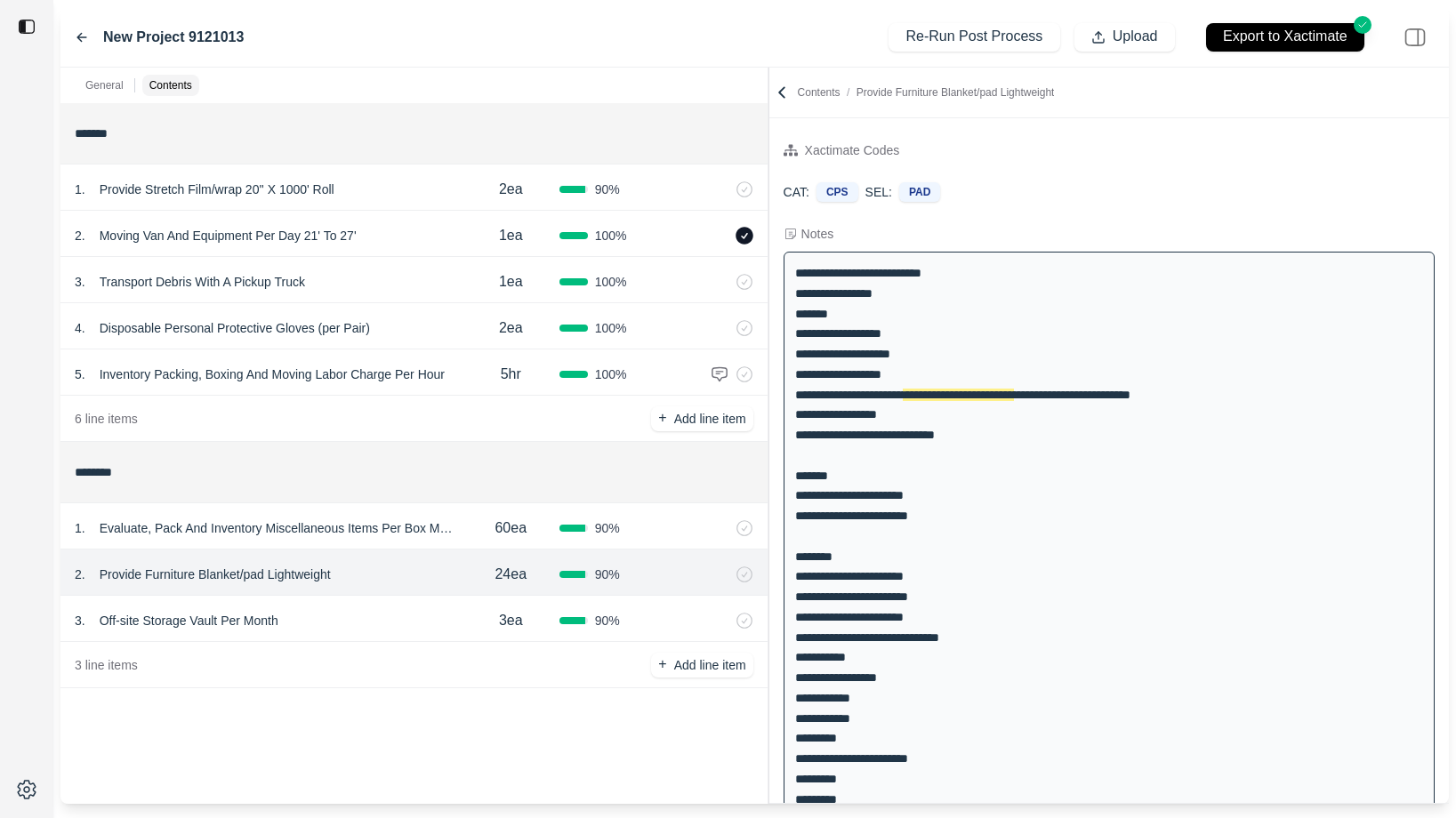
click at [476, 544] on div "60ea" at bounding box center [511, 529] width 97 height 36
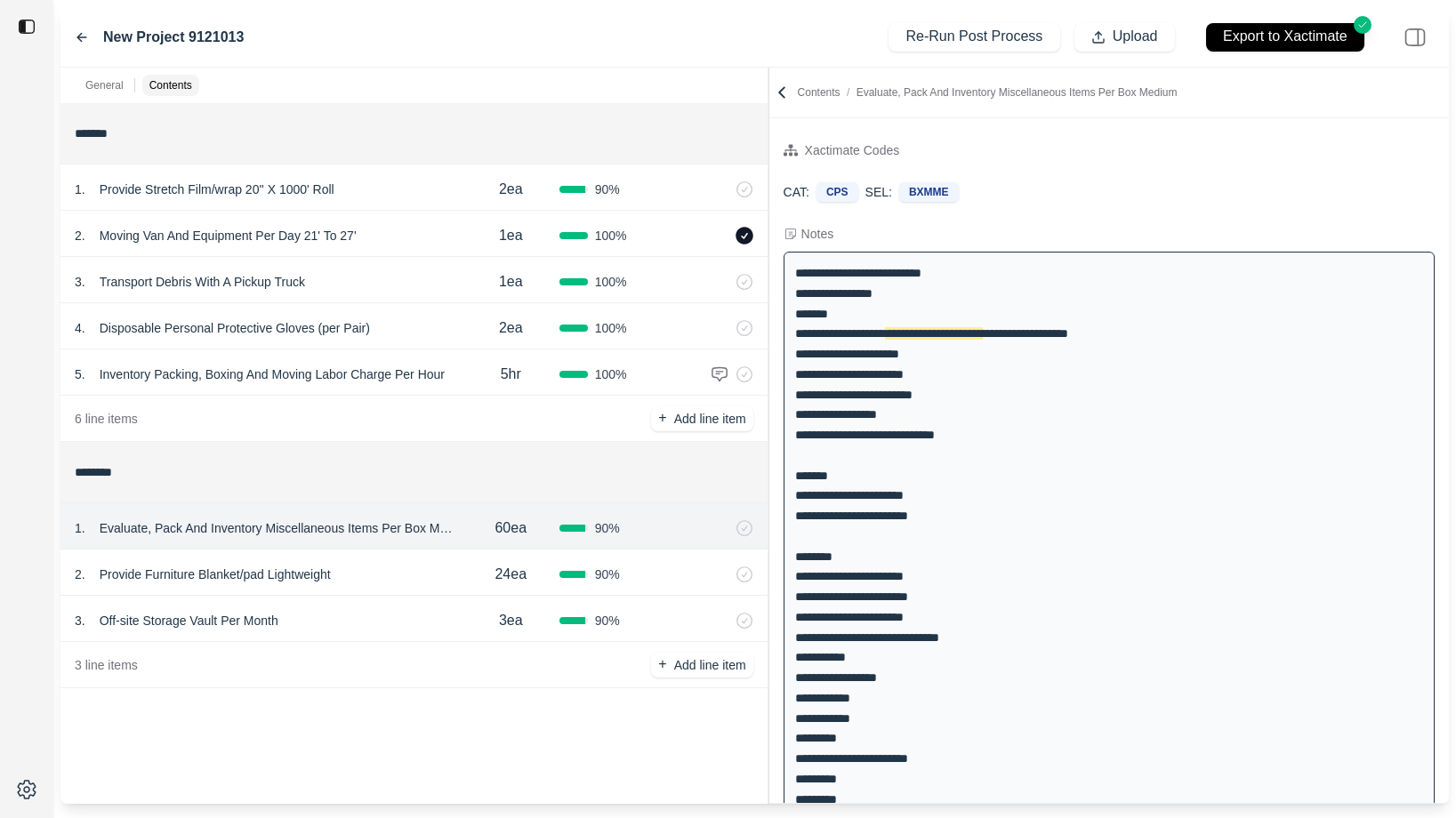
click at [1070, 515] on div "**********" at bounding box center [1109, 637] width 651 height 772
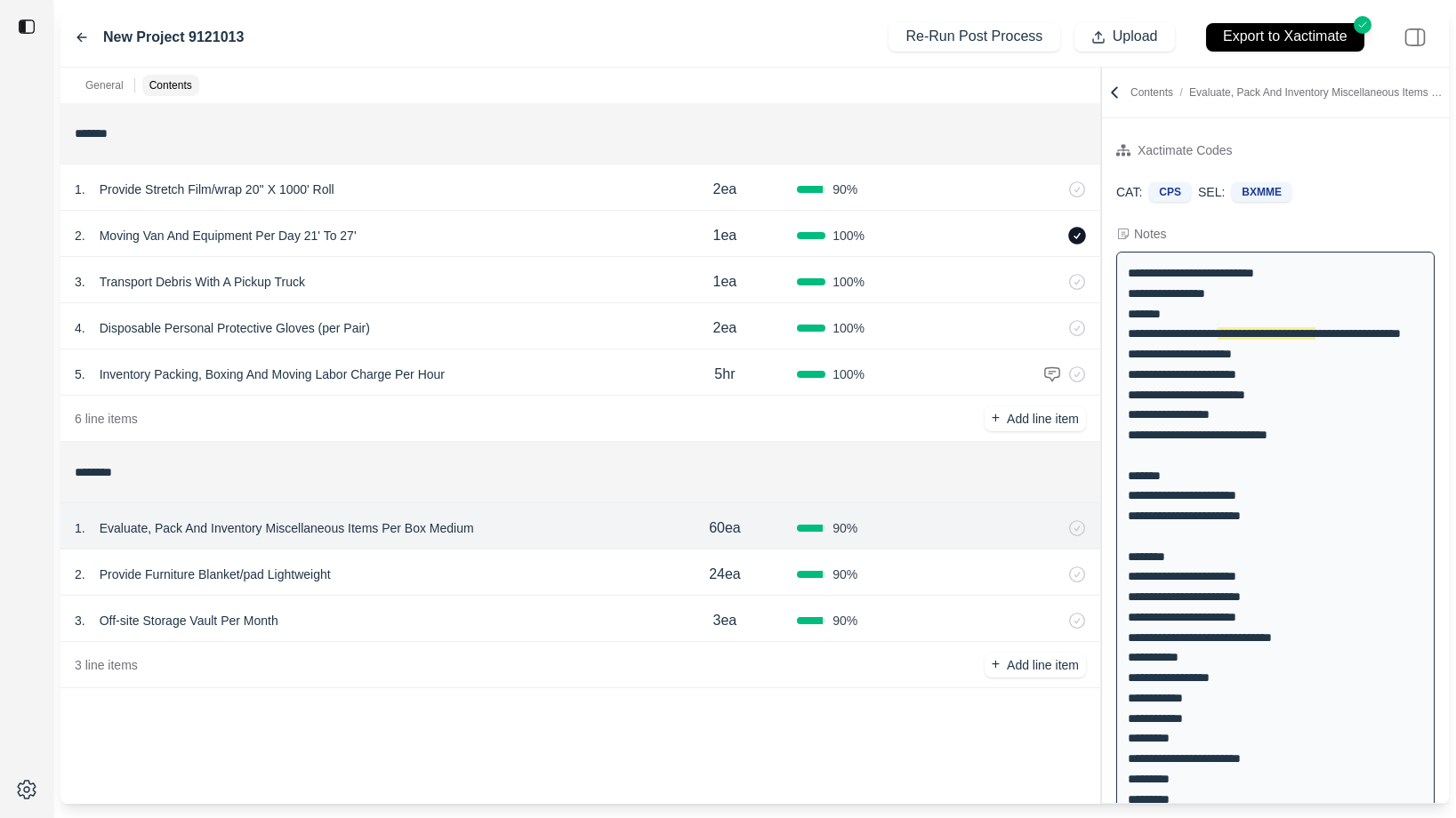
click at [1228, 176] on div "**********" at bounding box center [755, 435] width 1389 height 736
click at [521, 573] on div "2 . Provide Furniture Blanket/pad Lightweight" at bounding box center [363, 574] width 578 height 25
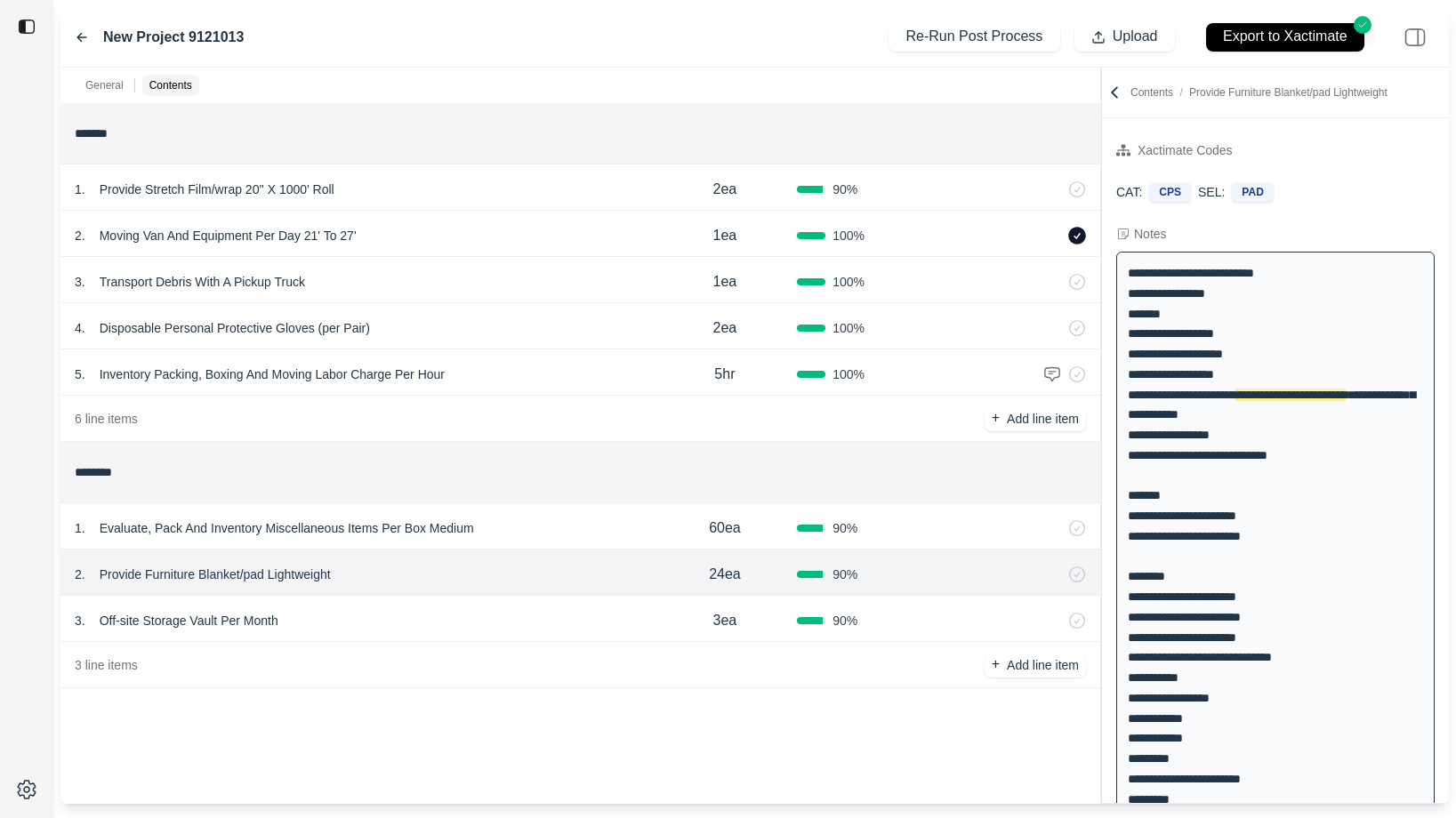
click at [504, 623] on div "3 . Off-site Storage Vault Per Month" at bounding box center [363, 621] width 578 height 25
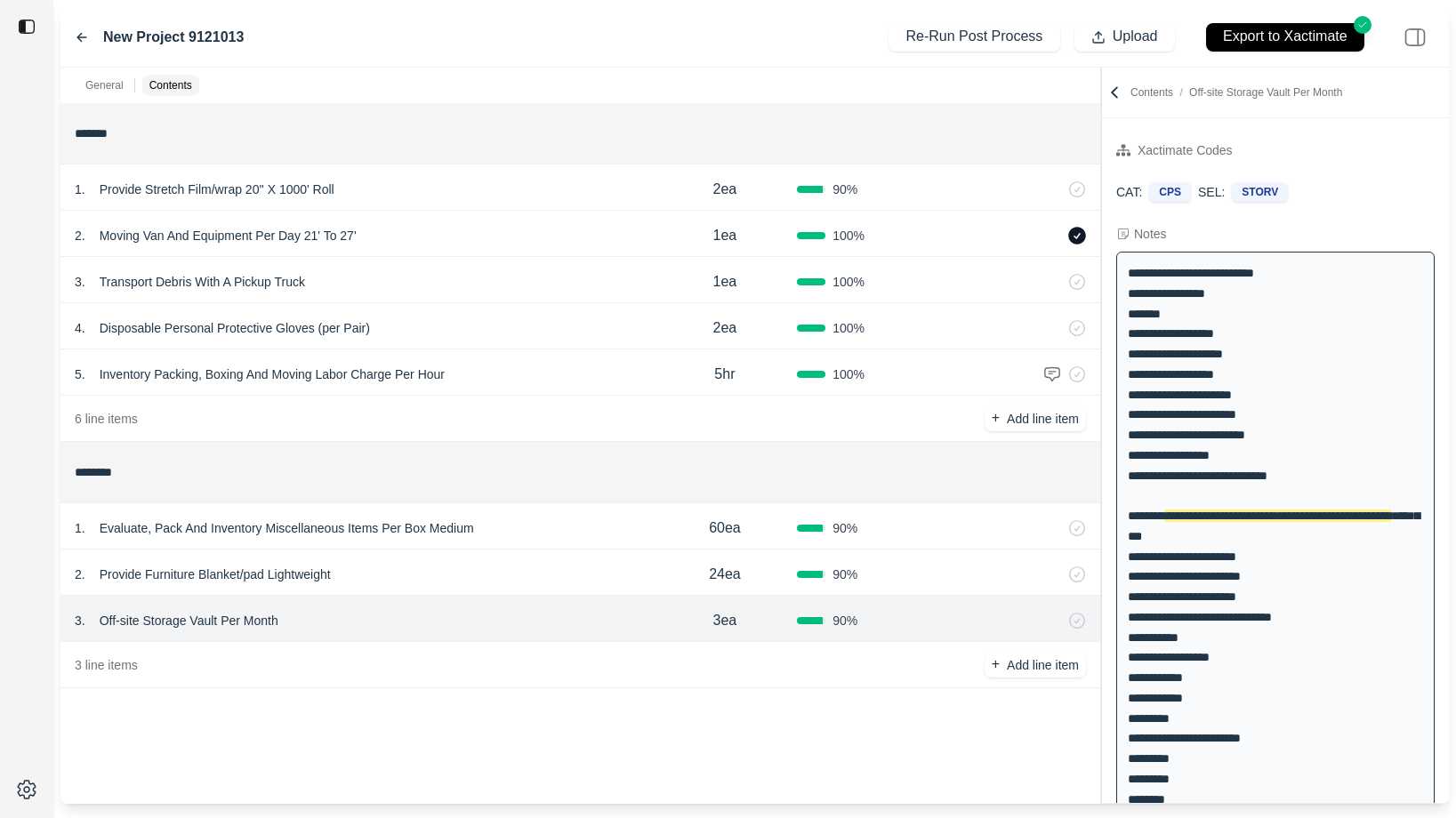
scroll to position [76, 0]
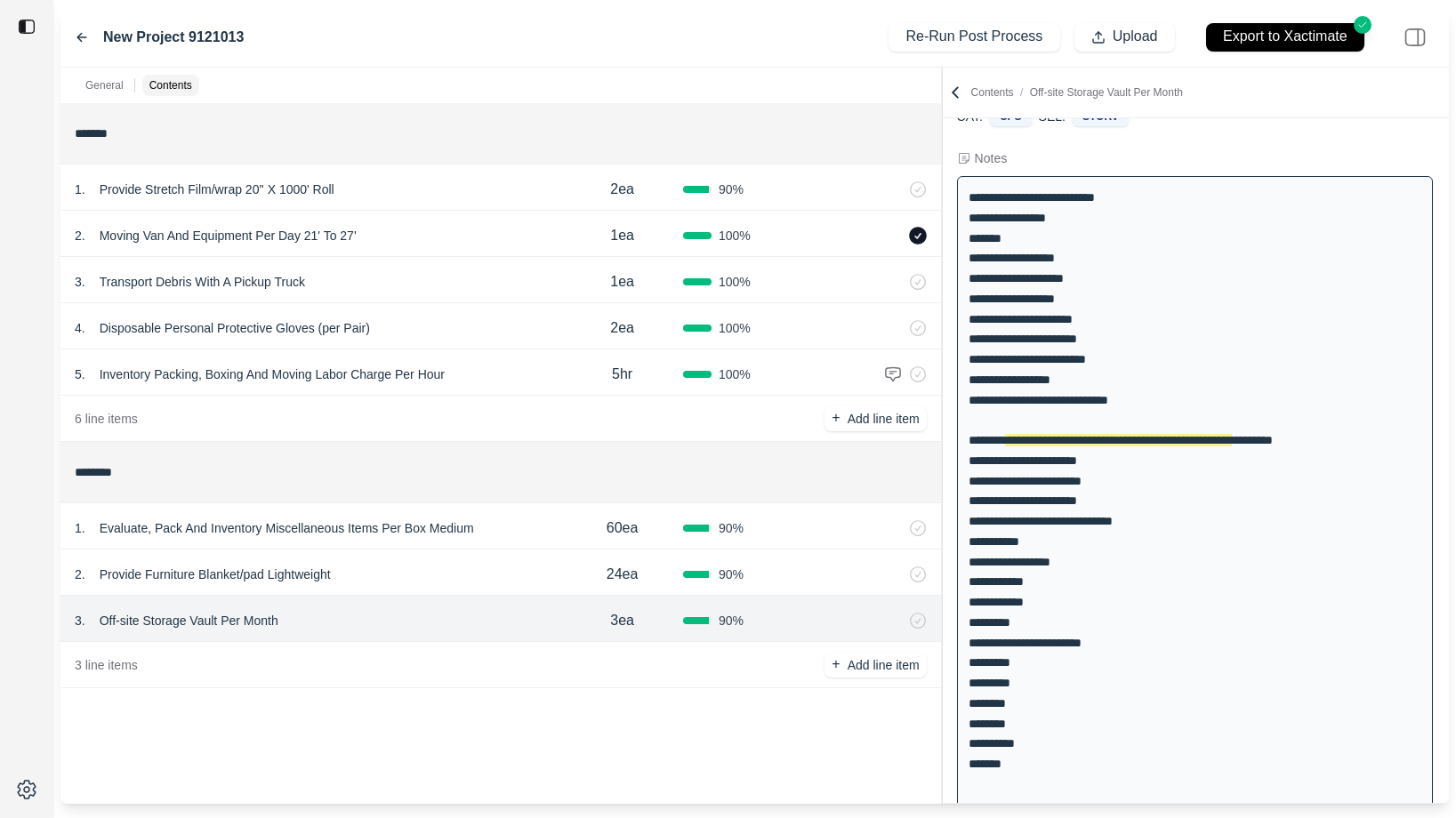
click at [942, 150] on div at bounding box center [942, 435] width 1 height 736
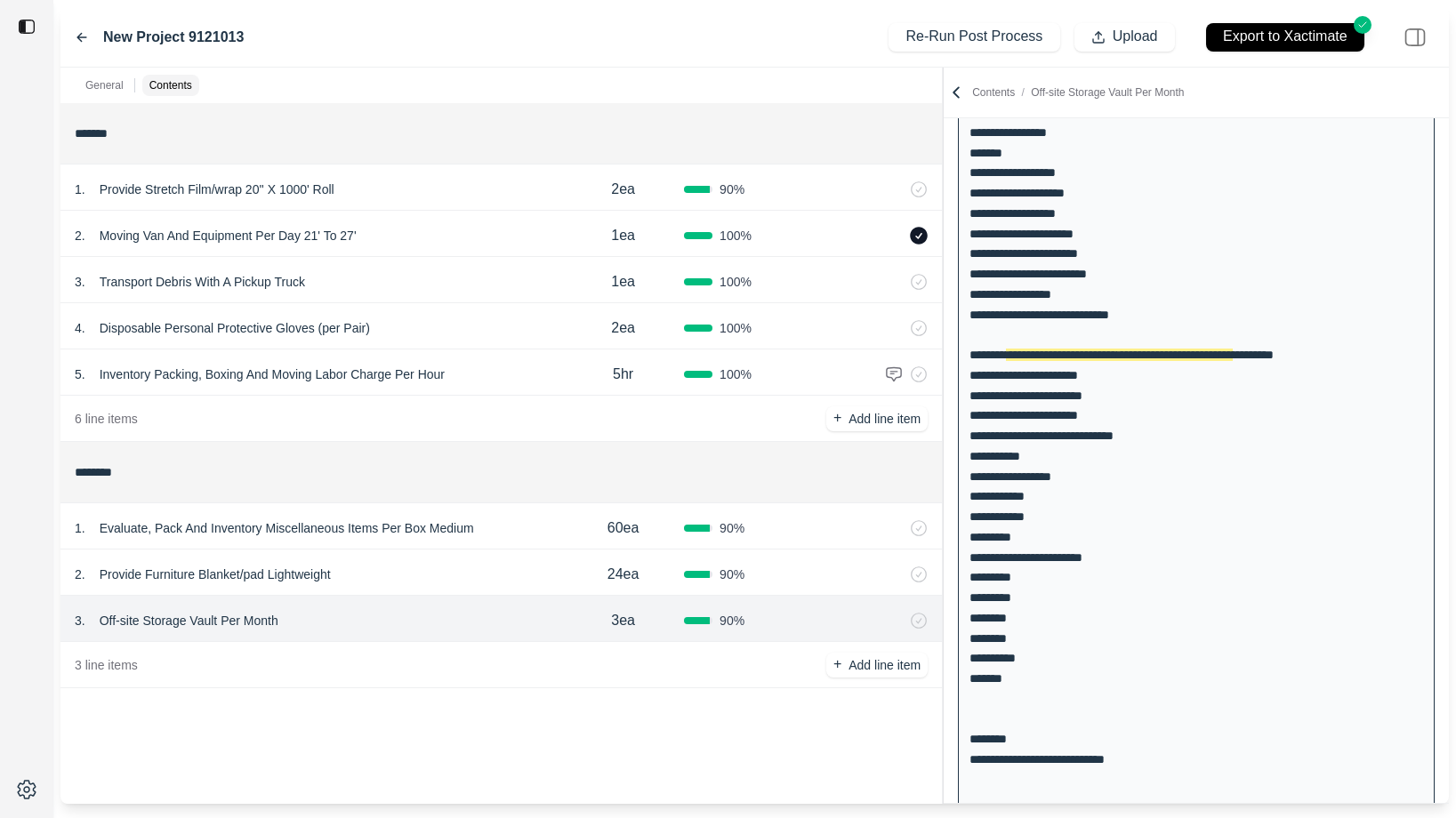
scroll to position [163, 0]
click at [442, 582] on div "2 . Provide Furniture Blanket/pad Lightweight" at bounding box center [318, 574] width 487 height 25
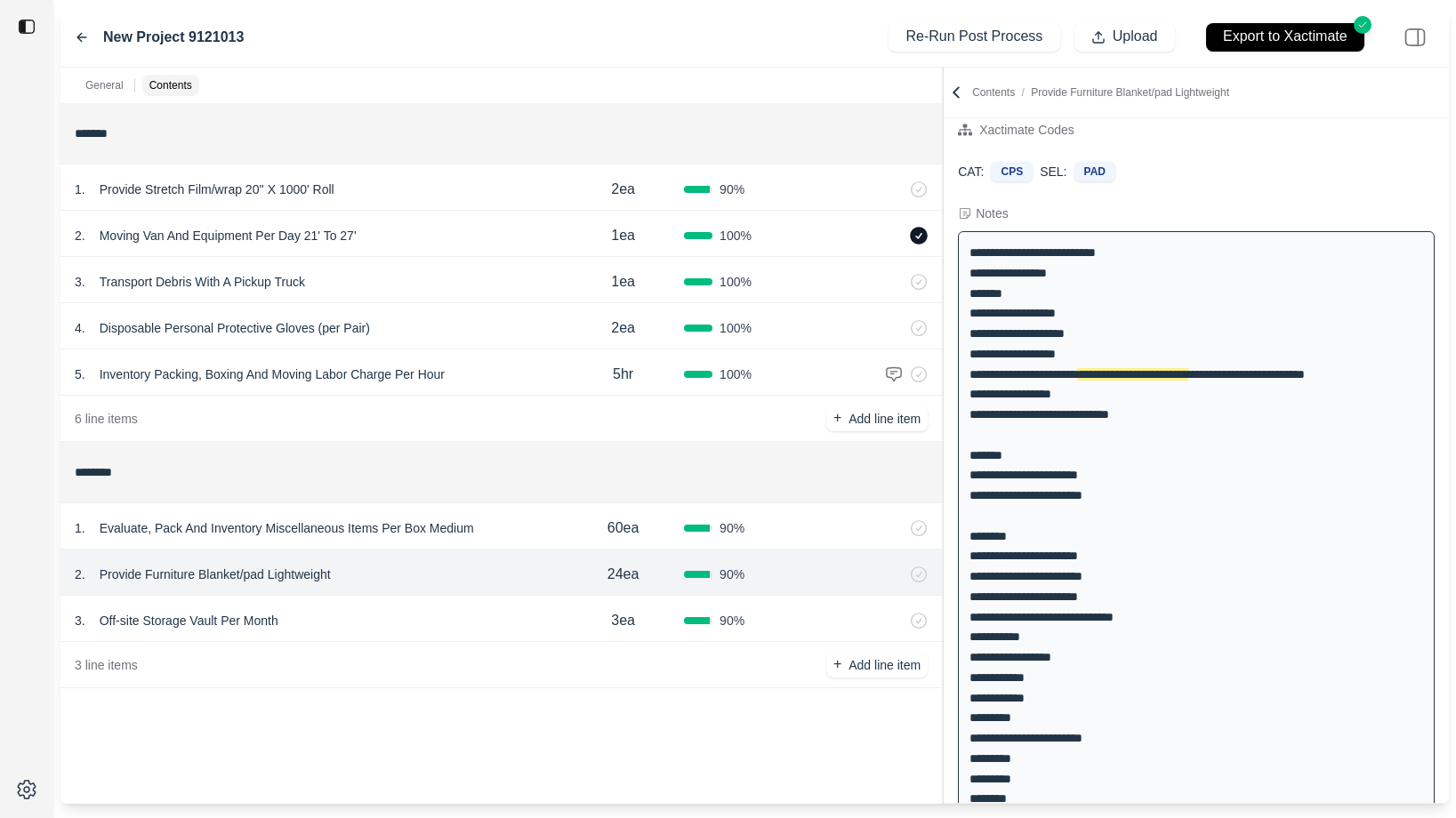
scroll to position [0, 0]
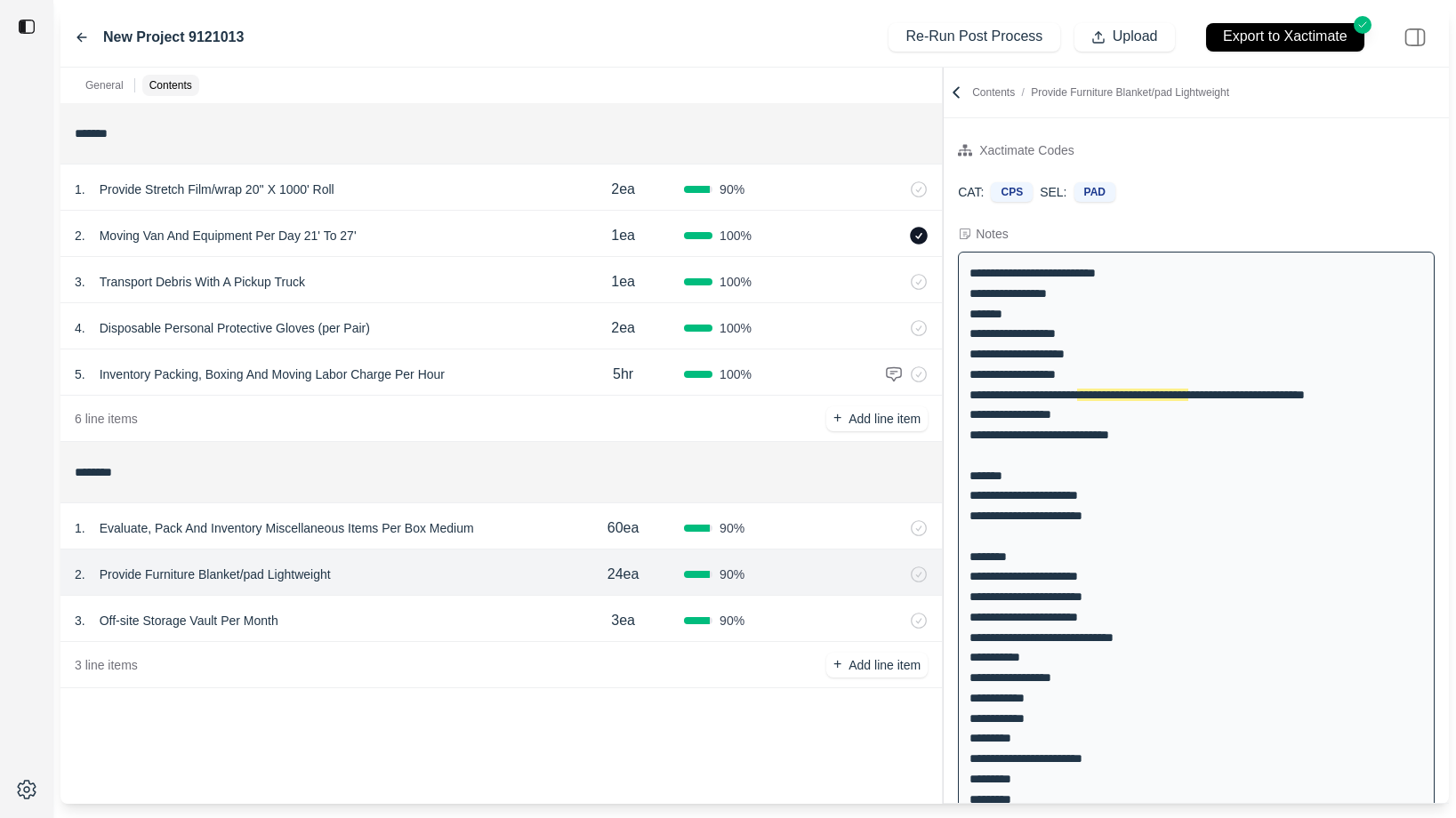
click at [505, 529] on div "1 . Evaluate, Pack And Inventory Miscellaneous Items Per Box Medium" at bounding box center [318, 529] width 487 height 25
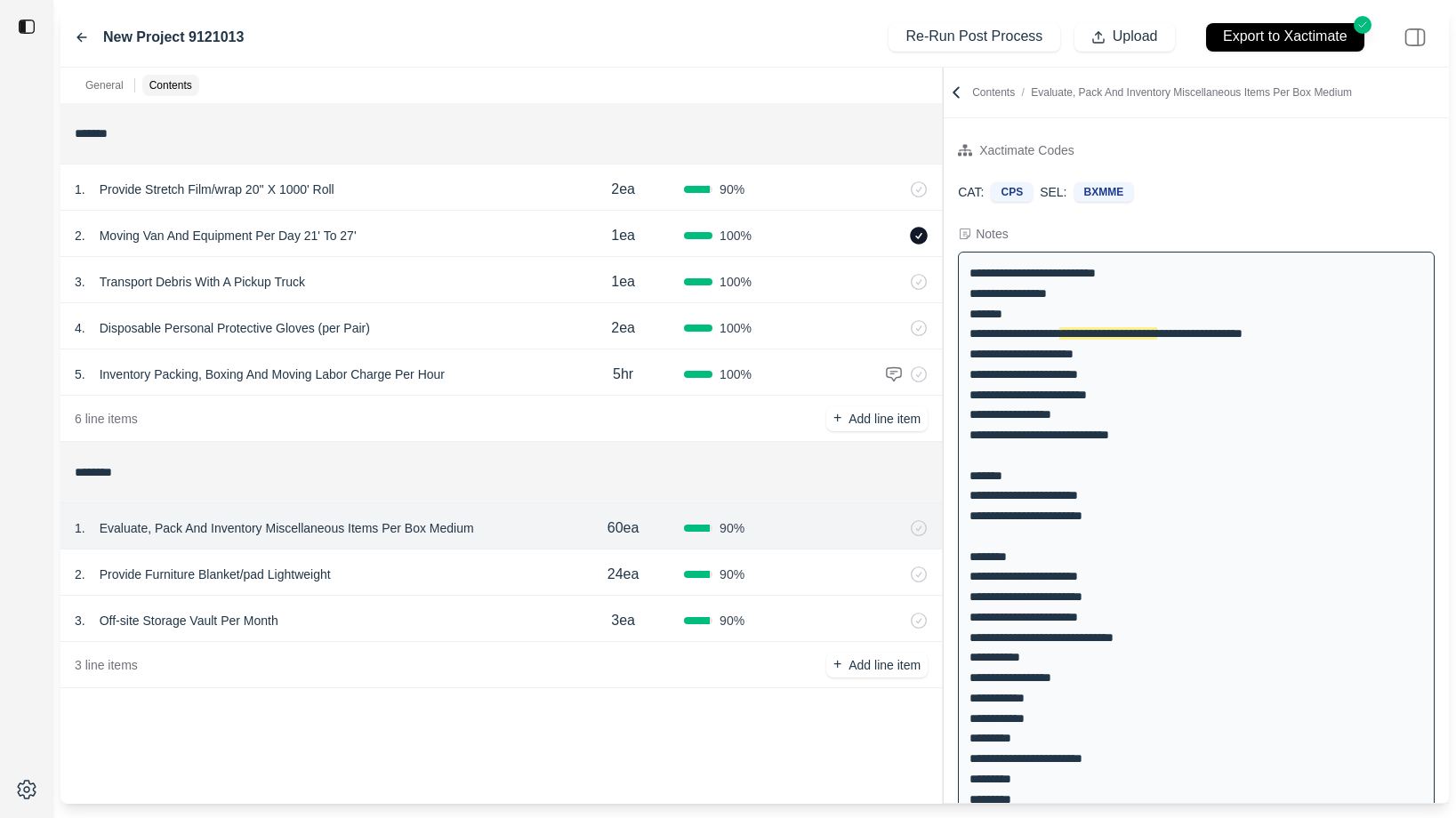
click at [505, 571] on div "2 . Provide Furniture Blanket/pad Lightweight" at bounding box center [318, 574] width 487 height 25
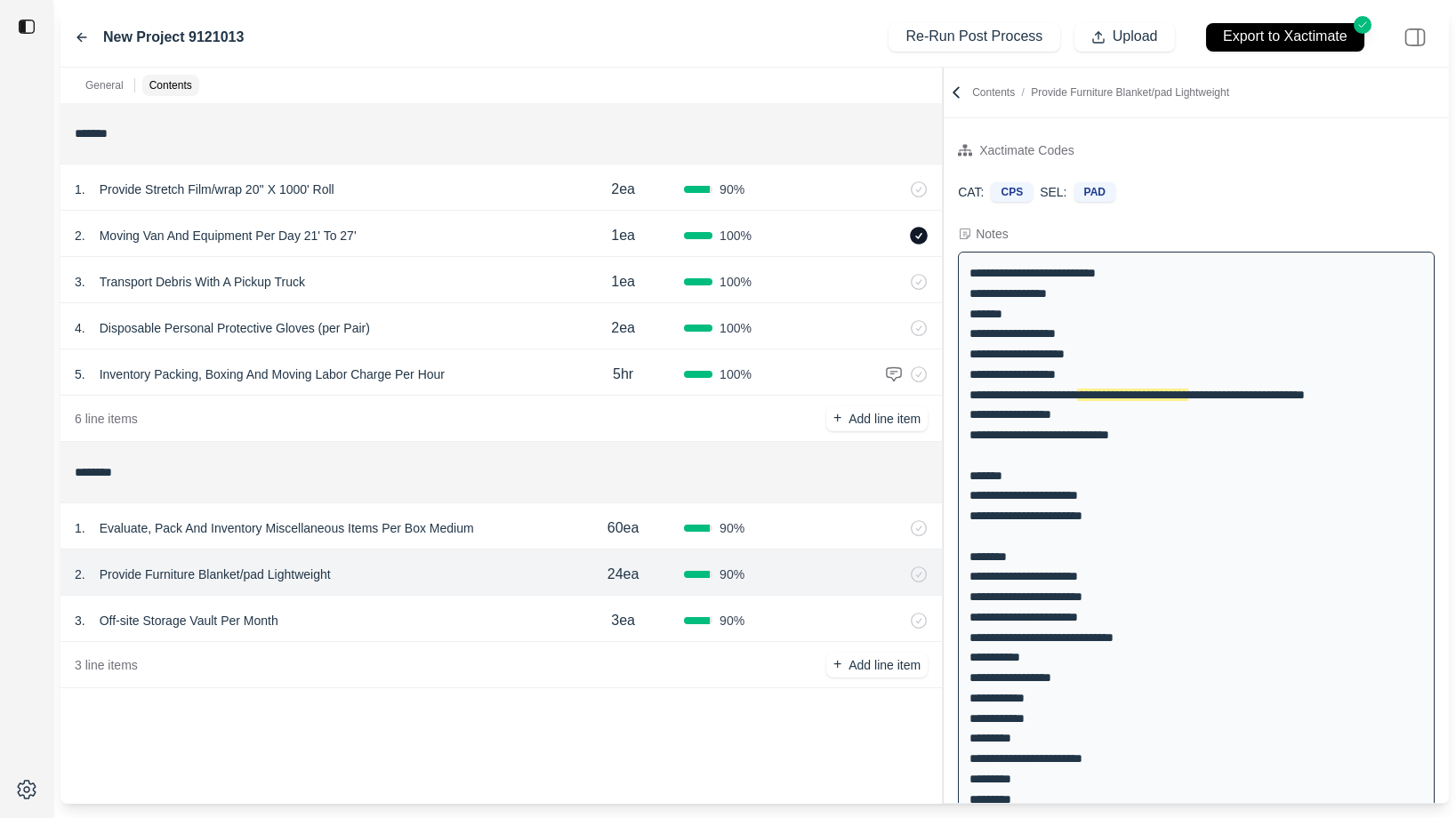
click at [489, 626] on div "3 . Off-site Storage Vault Per Month" at bounding box center [318, 621] width 487 height 25
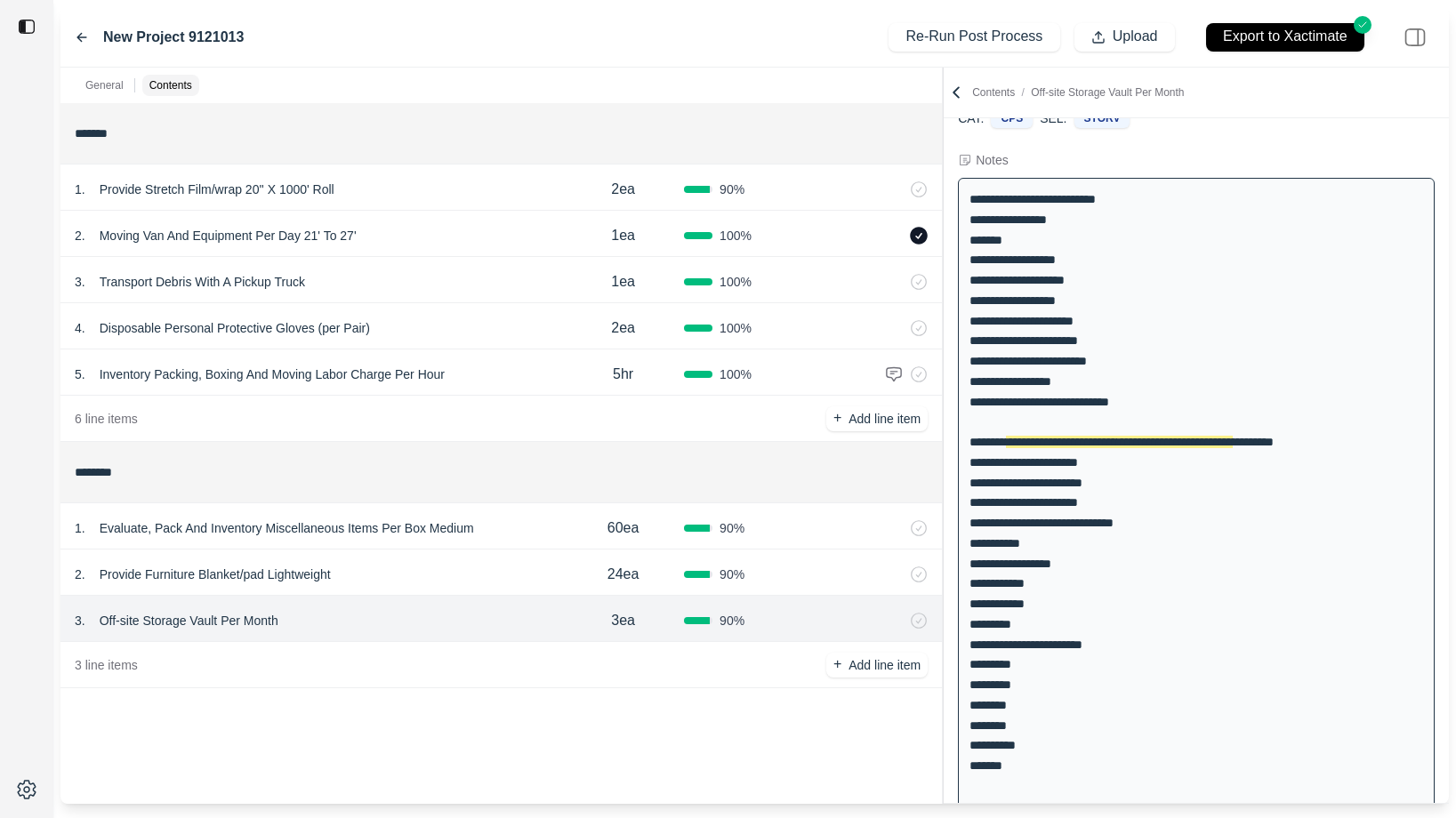
scroll to position [76, 0]
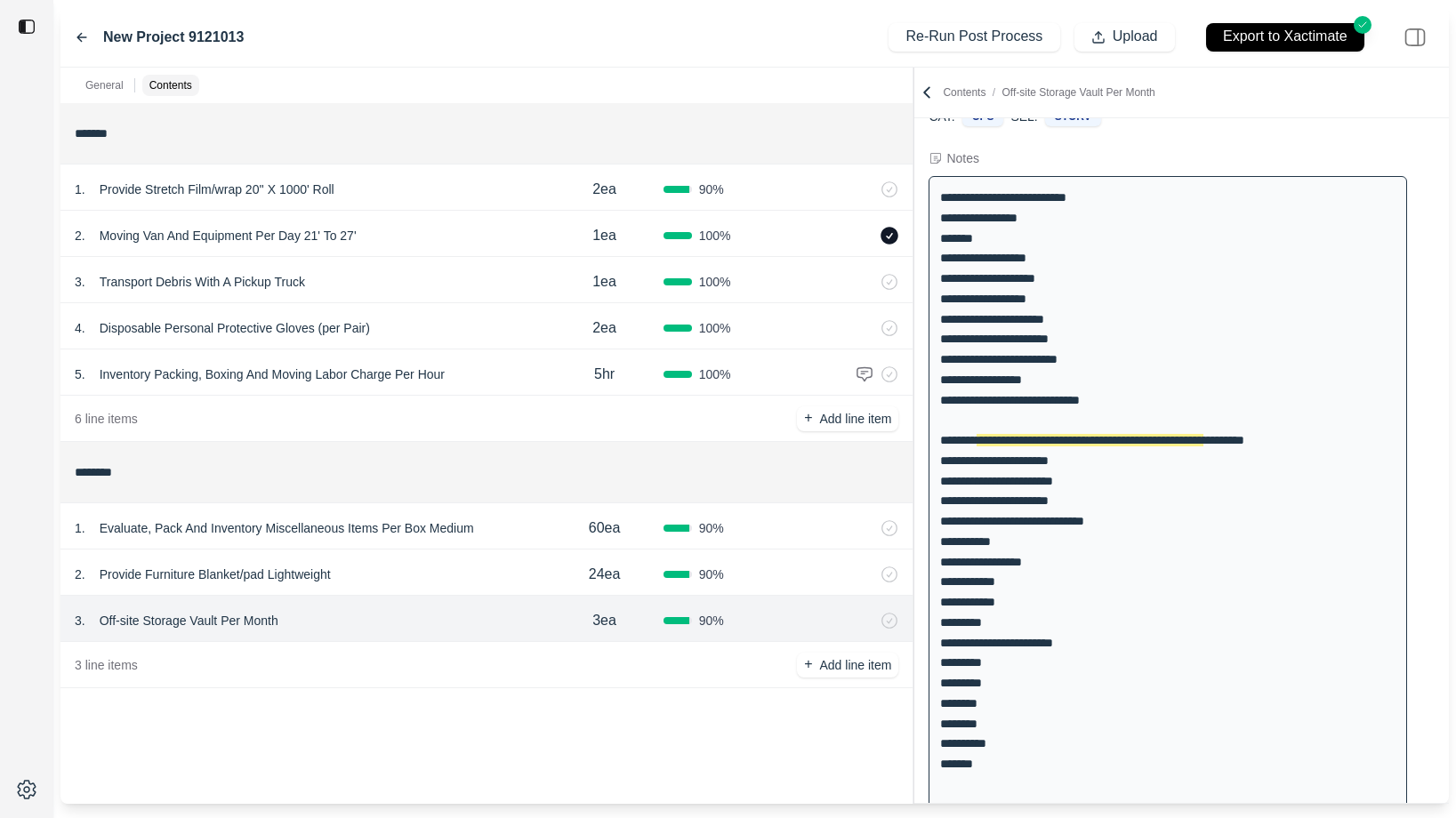
click at [914, 156] on div at bounding box center [914, 435] width 1 height 736
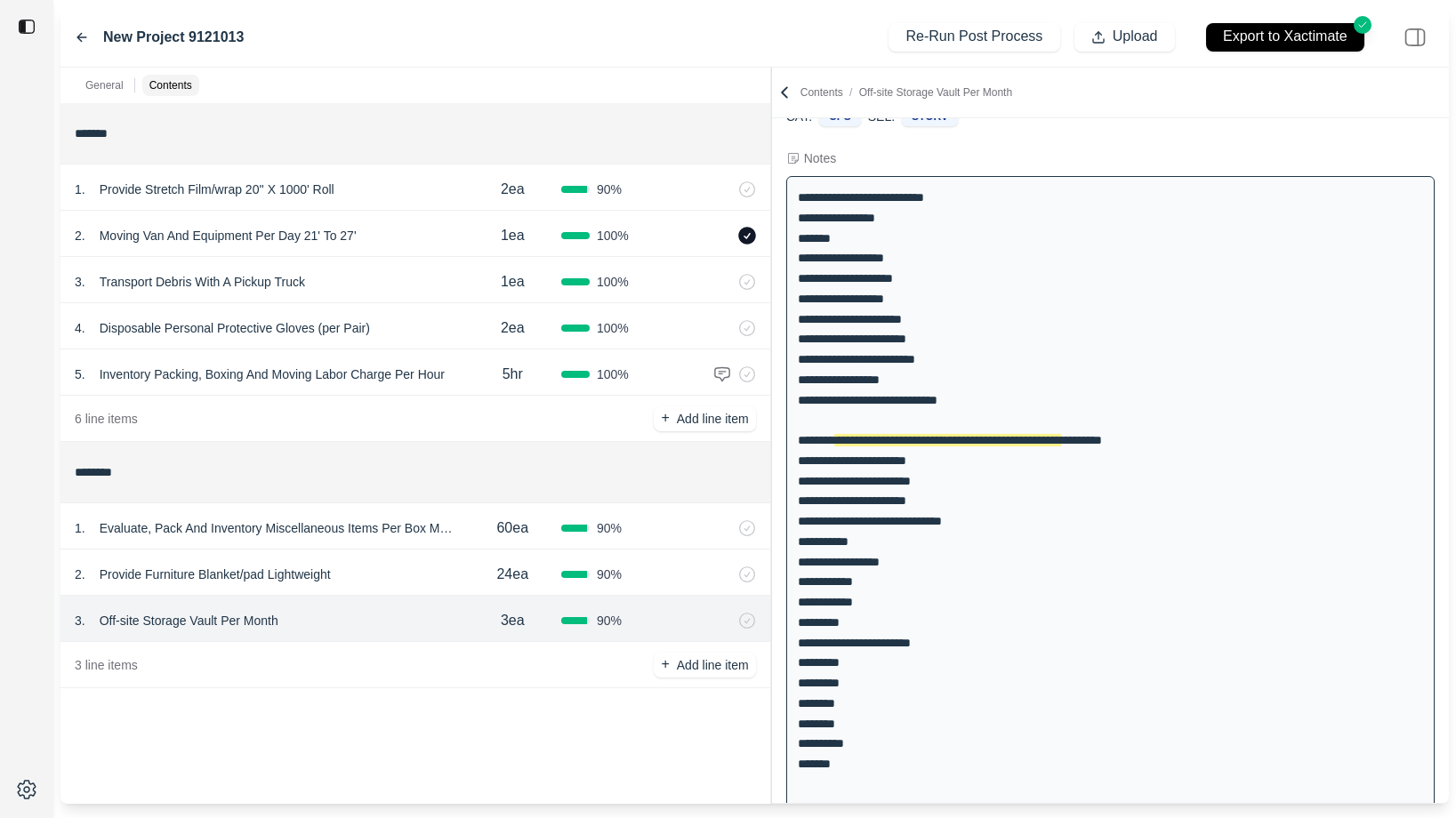
click at [728, 22] on div "New Project 9121013 Re-Run Post Process Upload Export to Xactimate" at bounding box center [755, 37] width 1389 height 60
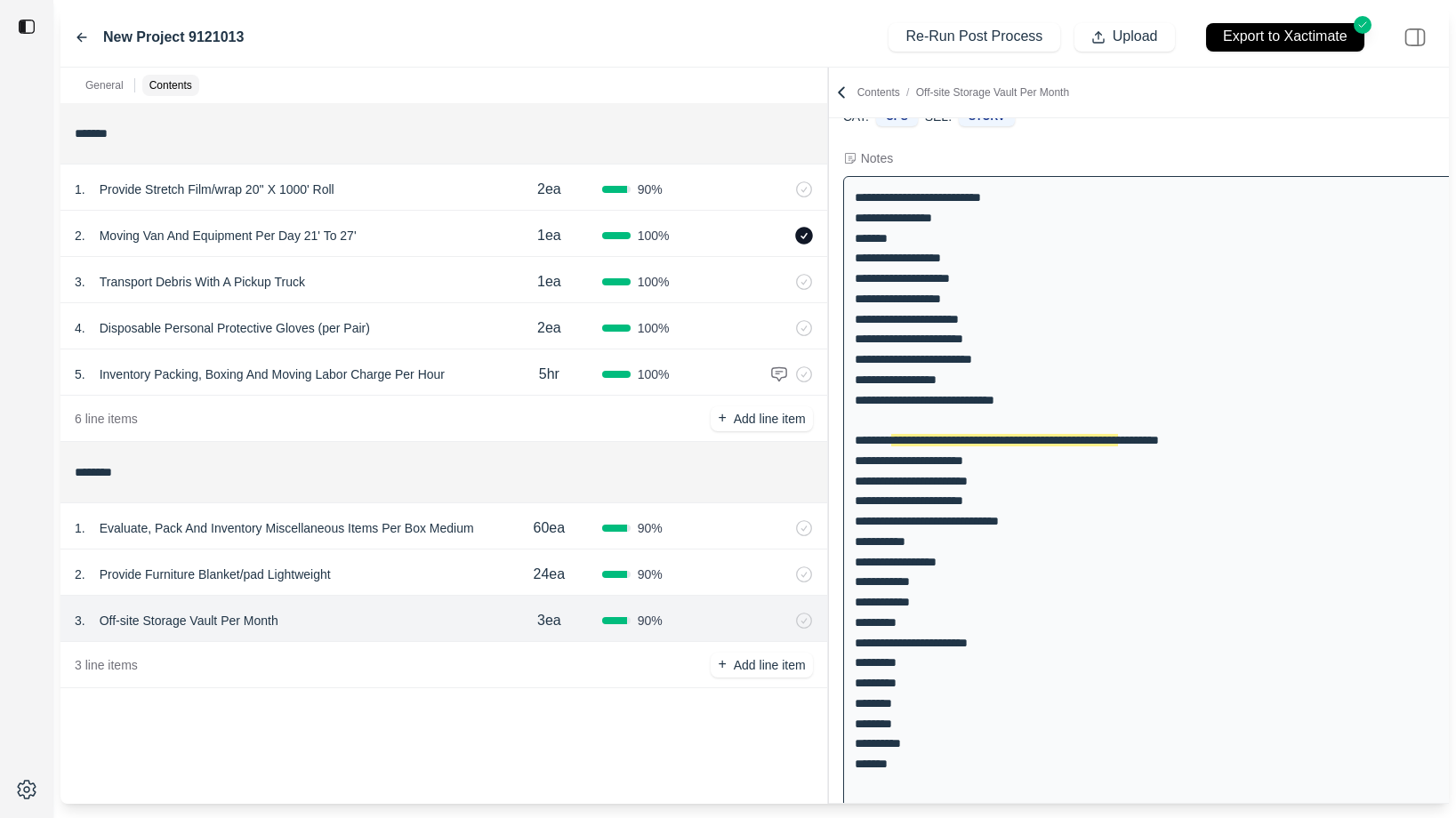
click at [829, 147] on div at bounding box center [828, 435] width 1 height 736
